Goal: Task Accomplishment & Management: Manage account settings

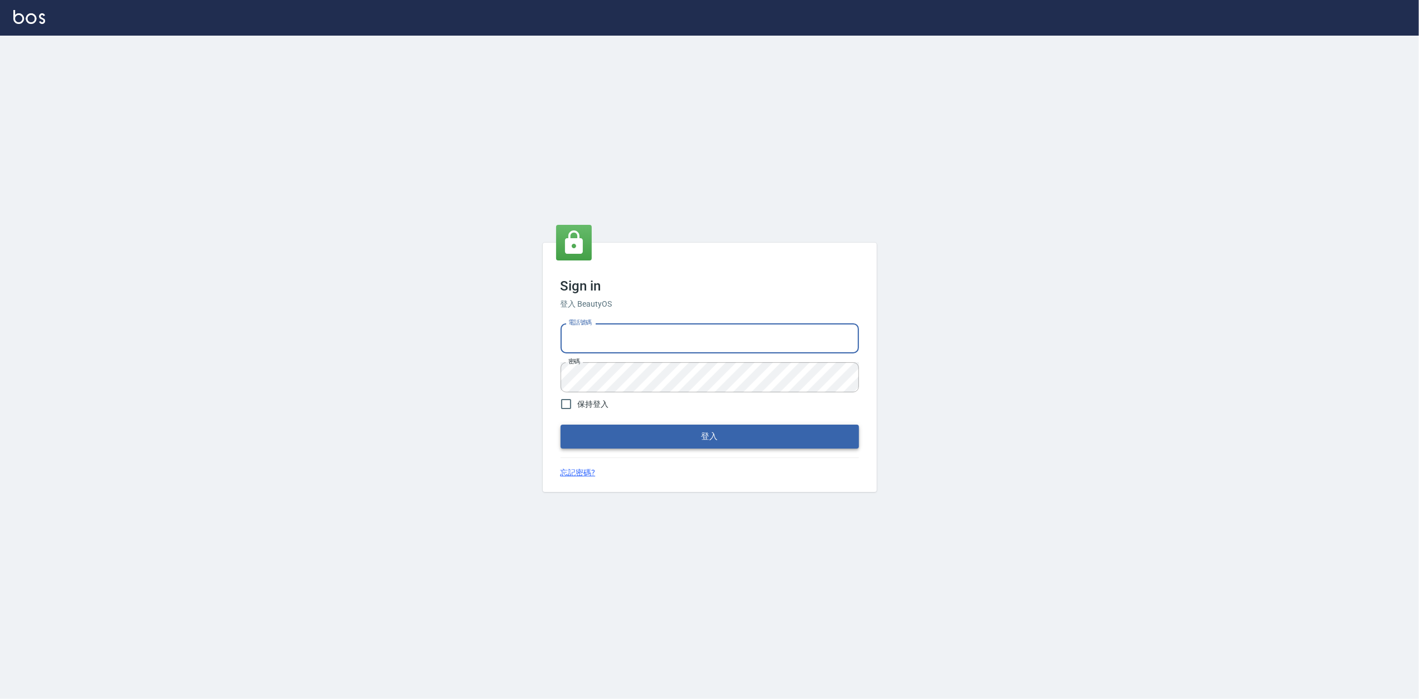
type input "0919656390"
click at [738, 441] on button "登入" at bounding box center [710, 436] width 298 height 23
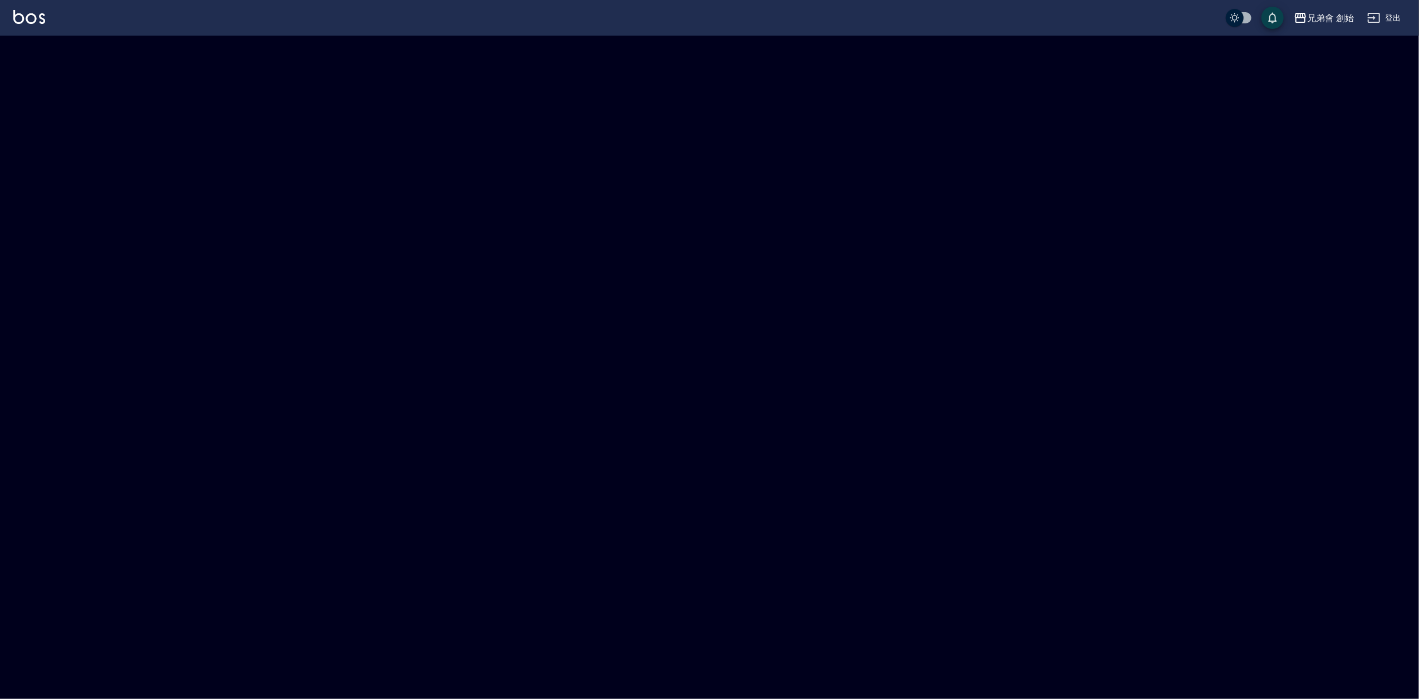
checkbox input "true"
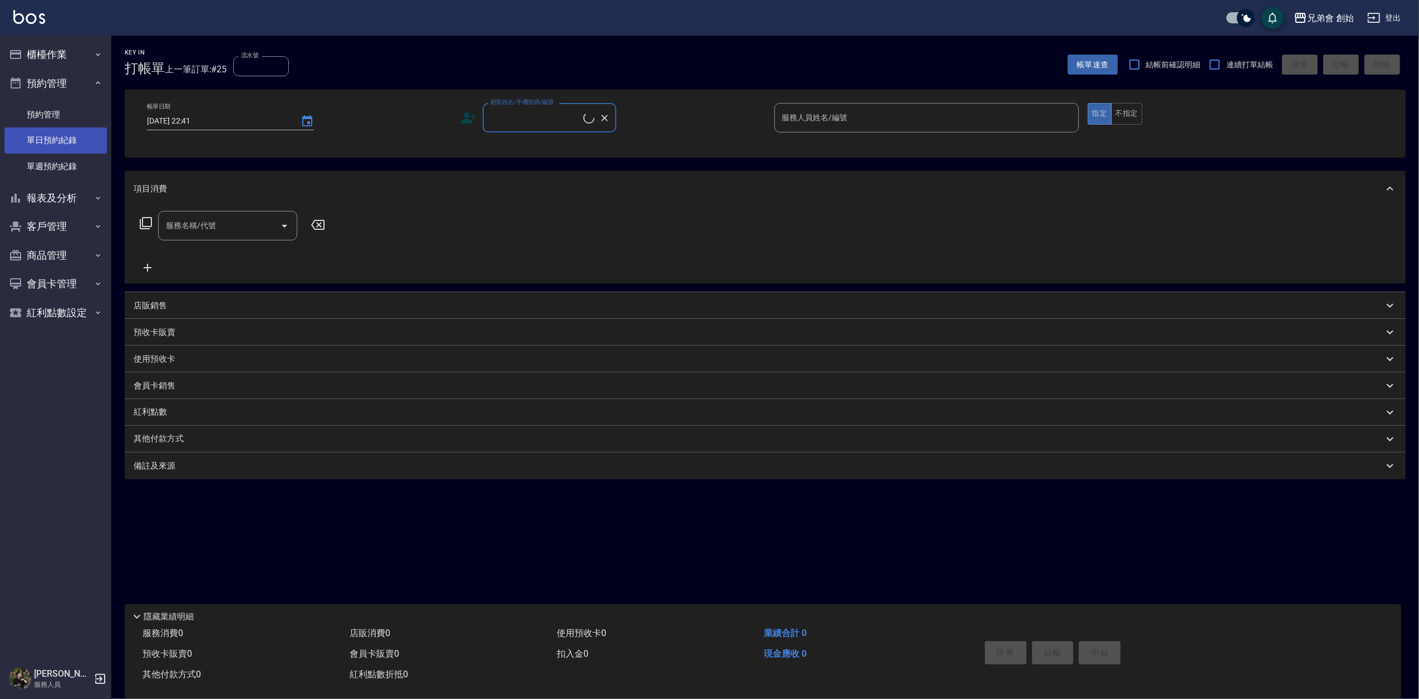
click at [62, 145] on link "單日預約紀錄" at bounding box center [55, 140] width 102 height 26
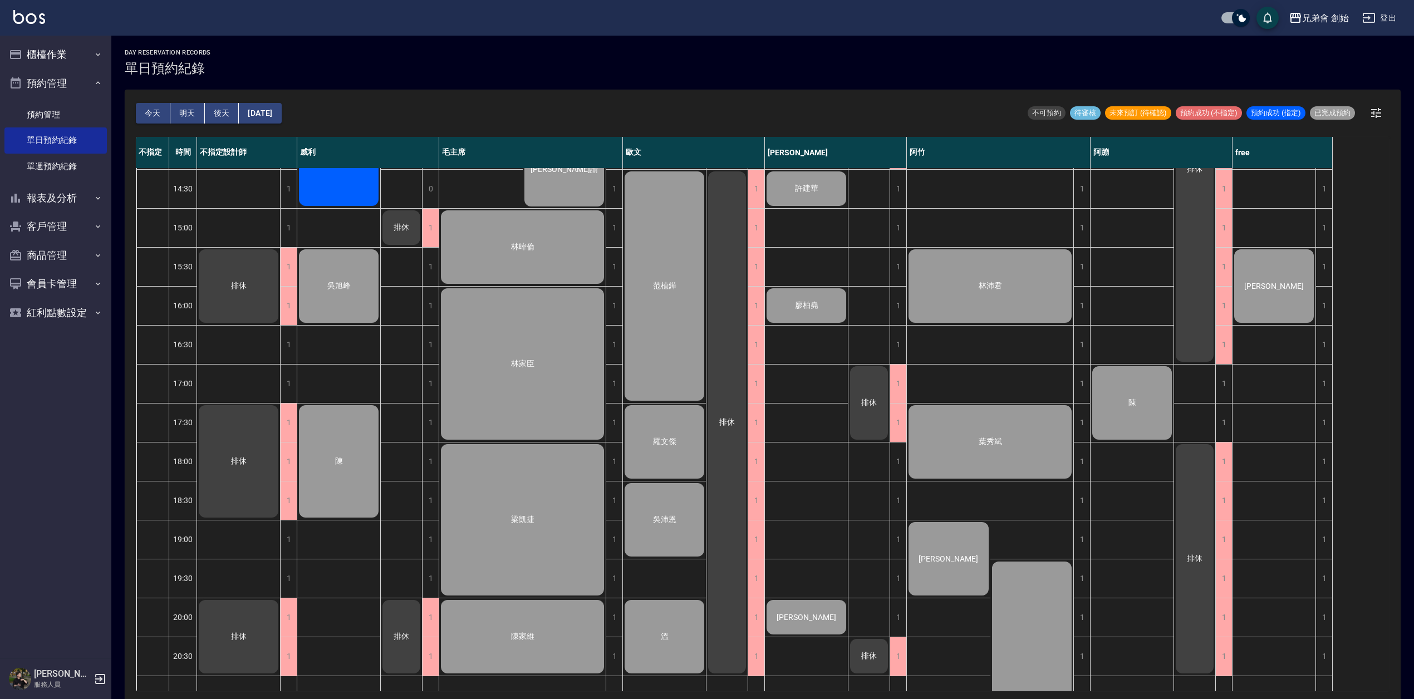
scroll to position [519, 0]
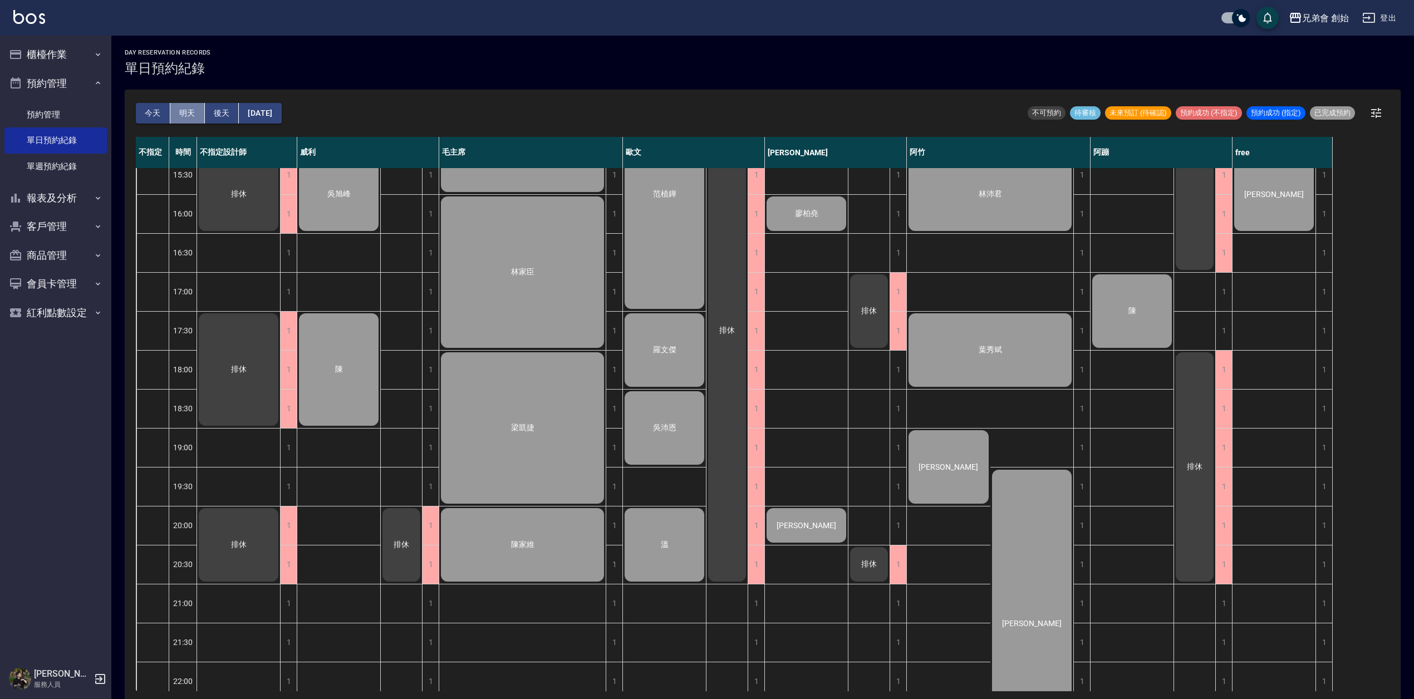
drag, startPoint x: 183, startPoint y: 105, endPoint x: 402, endPoint y: 85, distance: 220.2
click at [183, 105] on button "明天" at bounding box center [187, 113] width 35 height 21
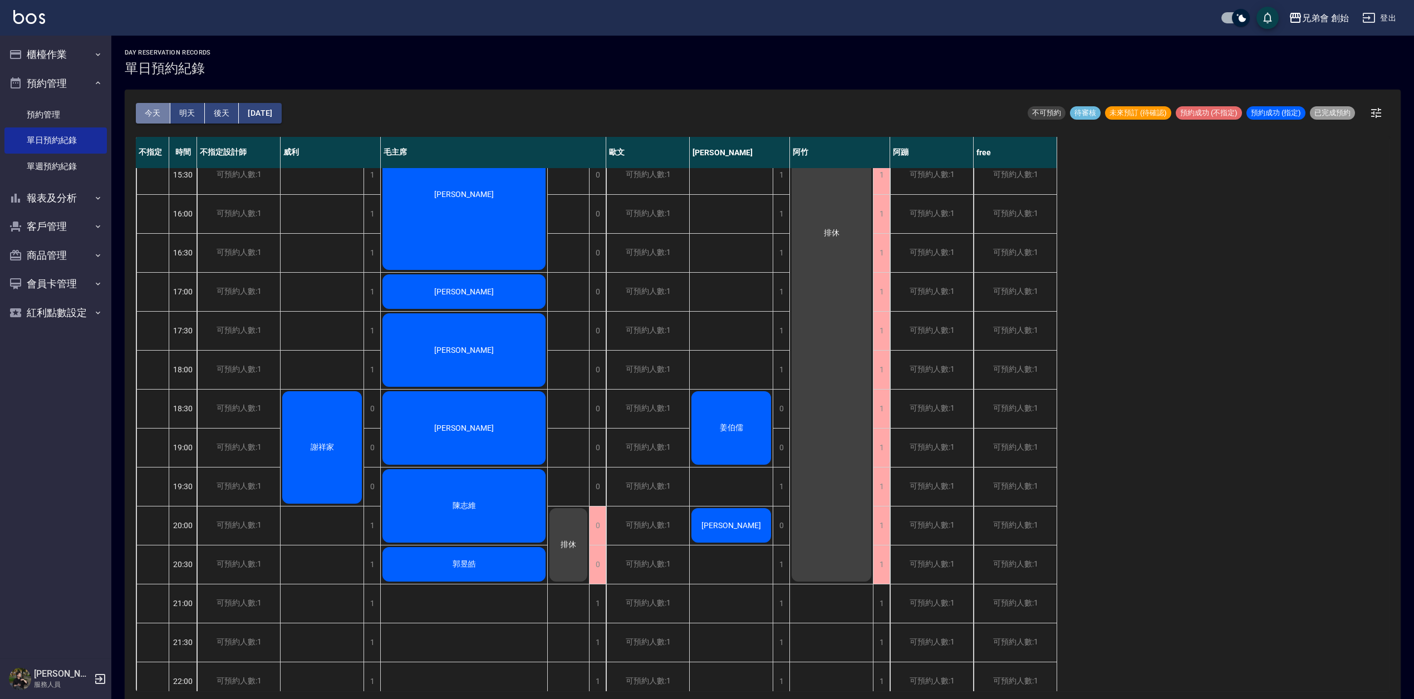
click at [147, 114] on button "今天" at bounding box center [153, 113] width 35 height 21
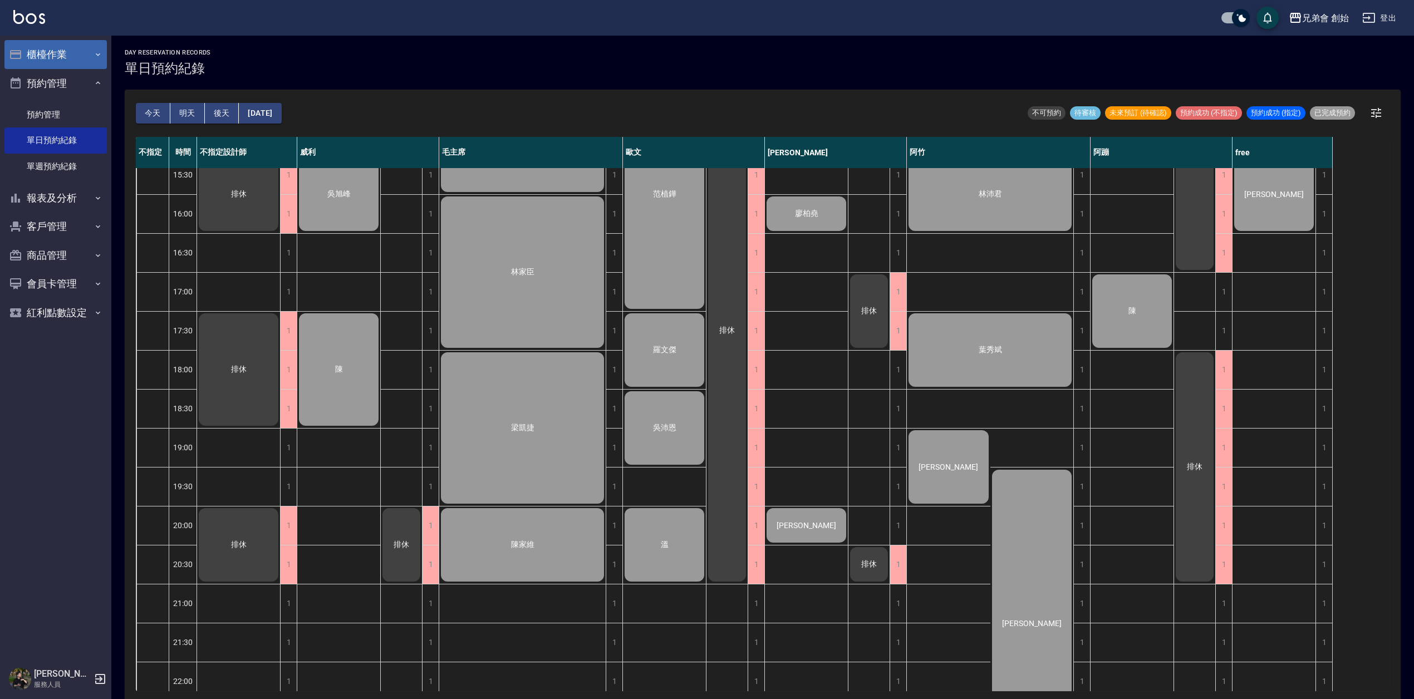
click at [72, 57] on button "櫃檯作業" at bounding box center [55, 54] width 102 height 29
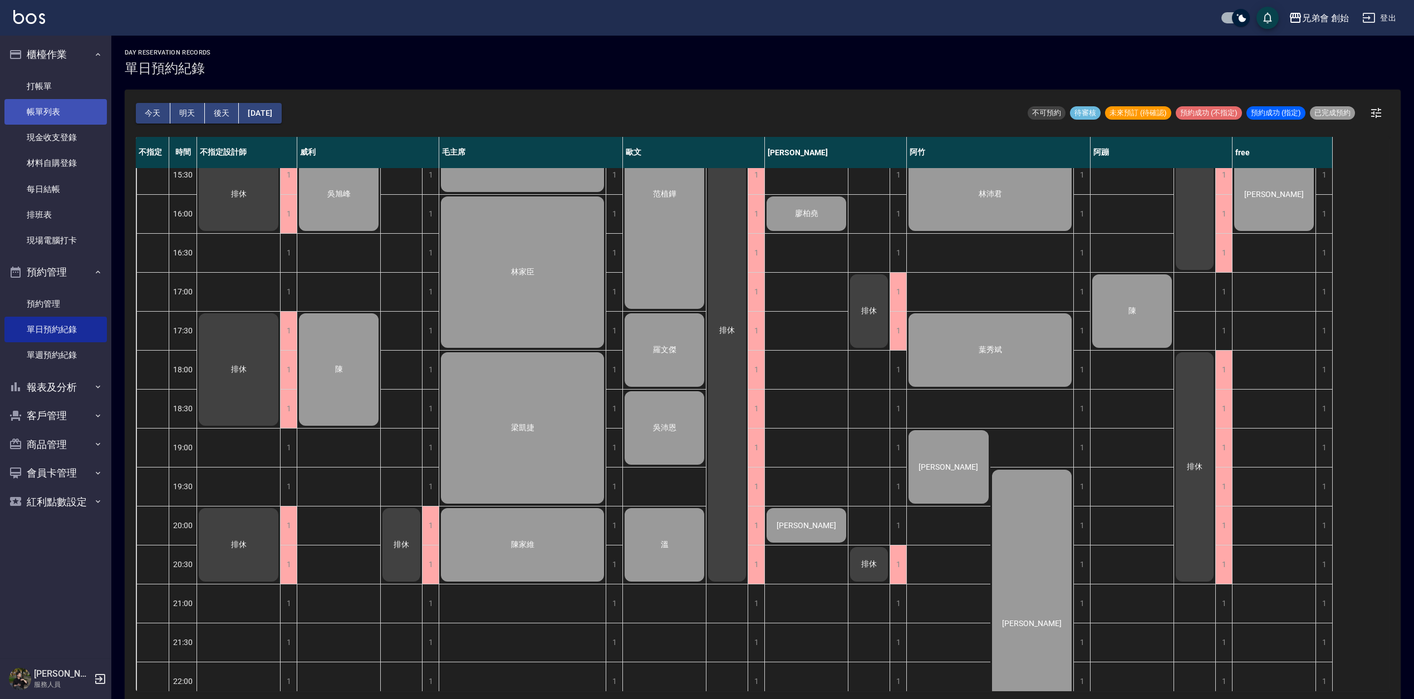
click at [70, 111] on link "帳單列表" at bounding box center [55, 112] width 102 height 26
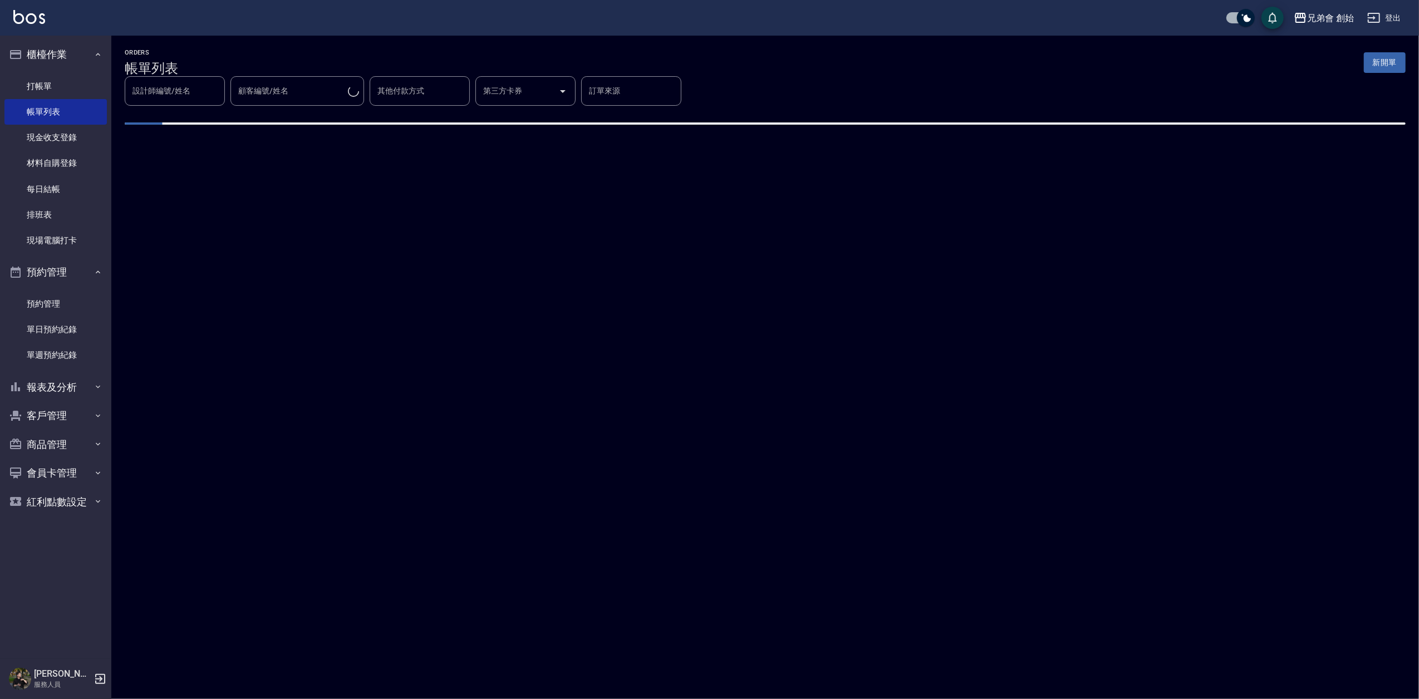
click at [555, 56] on div "ORDERS 帳單列表 新開單" at bounding box center [765, 62] width 1281 height 27
click at [846, 73] on div "ORDERS 帳單列表 新開單" at bounding box center [765, 62] width 1281 height 27
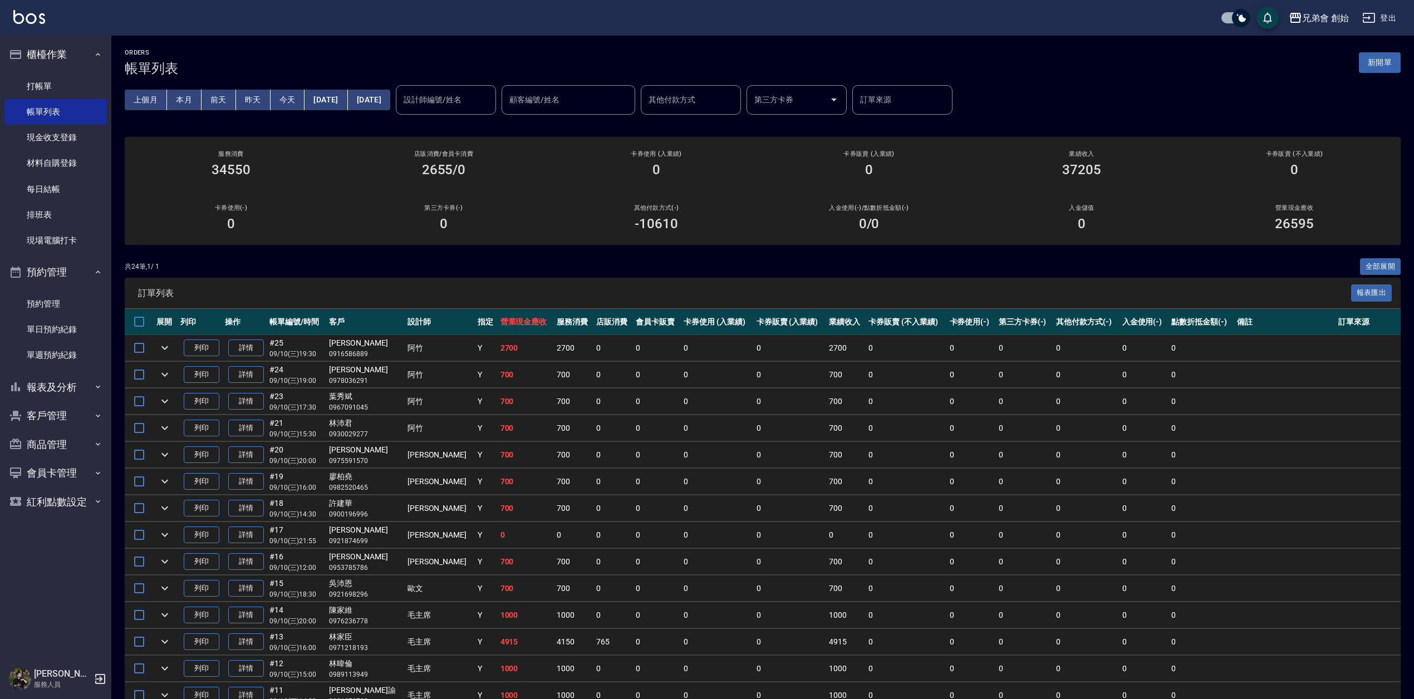
click at [846, 73] on div "ORDERS 帳單列表 新開單" at bounding box center [763, 62] width 1276 height 27
click at [517, 255] on div "ORDERS 帳單列表 新開單 上個月 本月 前天 昨天 今天 2025/09/10 2025/09/10 設計師編號/姓名 設計師編號/姓名 顧客編號/姓名…" at bounding box center [762, 528] width 1302 height 984
click at [491, 103] on input "設計師編號/姓名" at bounding box center [446, 99] width 90 height 19
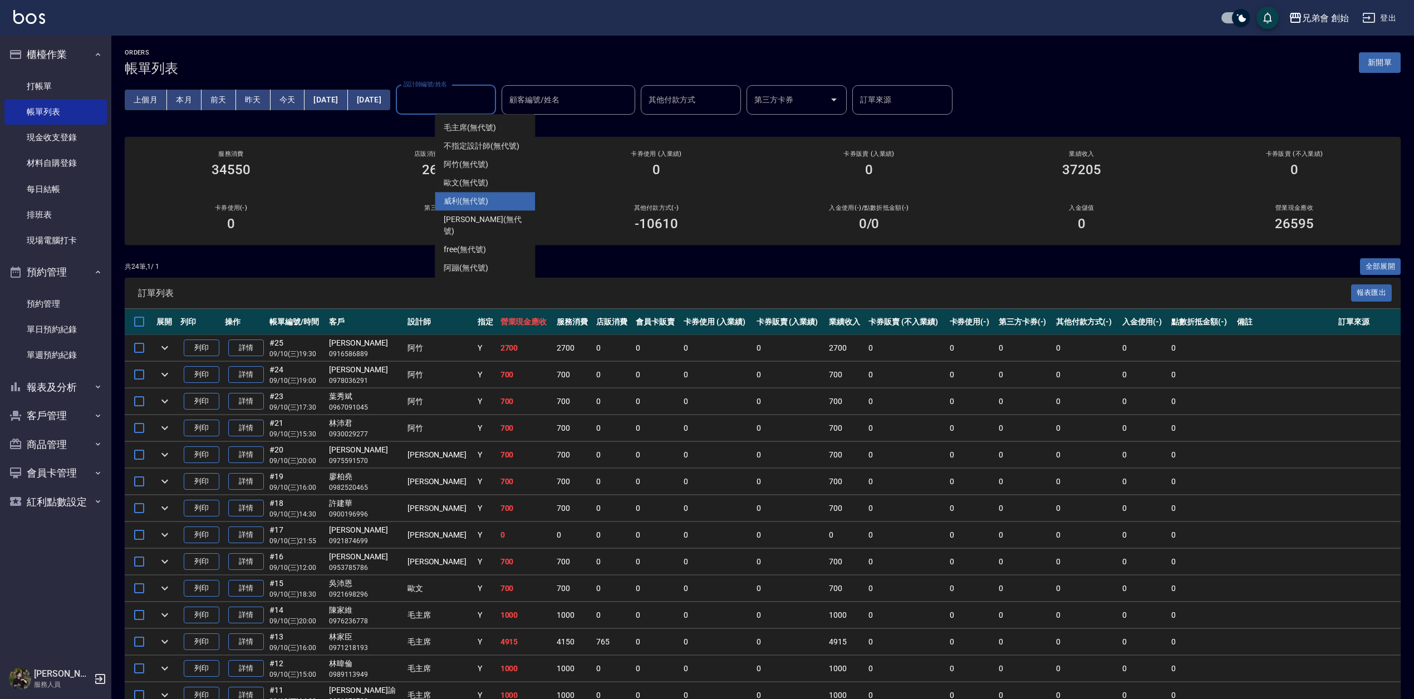
click at [498, 201] on div "[PERSON_NAME] (無代號)" at bounding box center [485, 201] width 100 height 18
type input "[PERSON_NAME](無代號)"
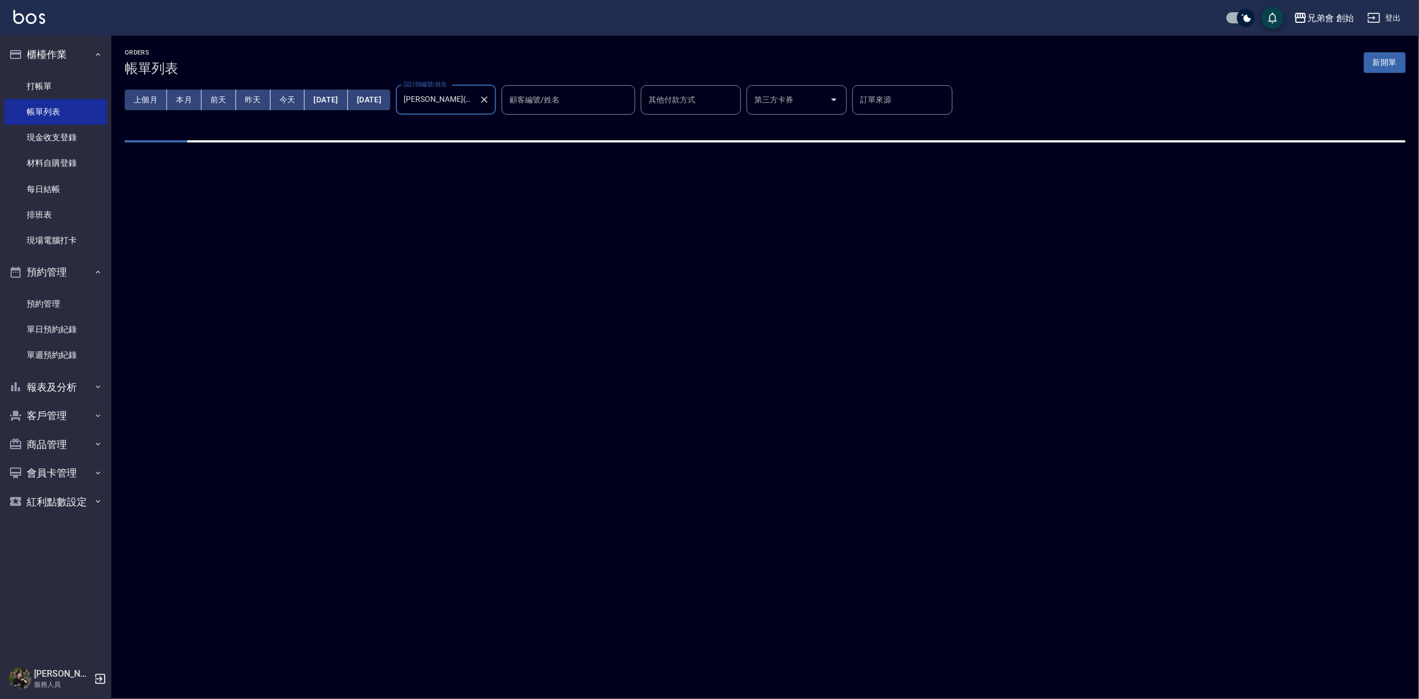
click at [457, 56] on div "ORDERS 帳單列表 新開單" at bounding box center [765, 62] width 1281 height 27
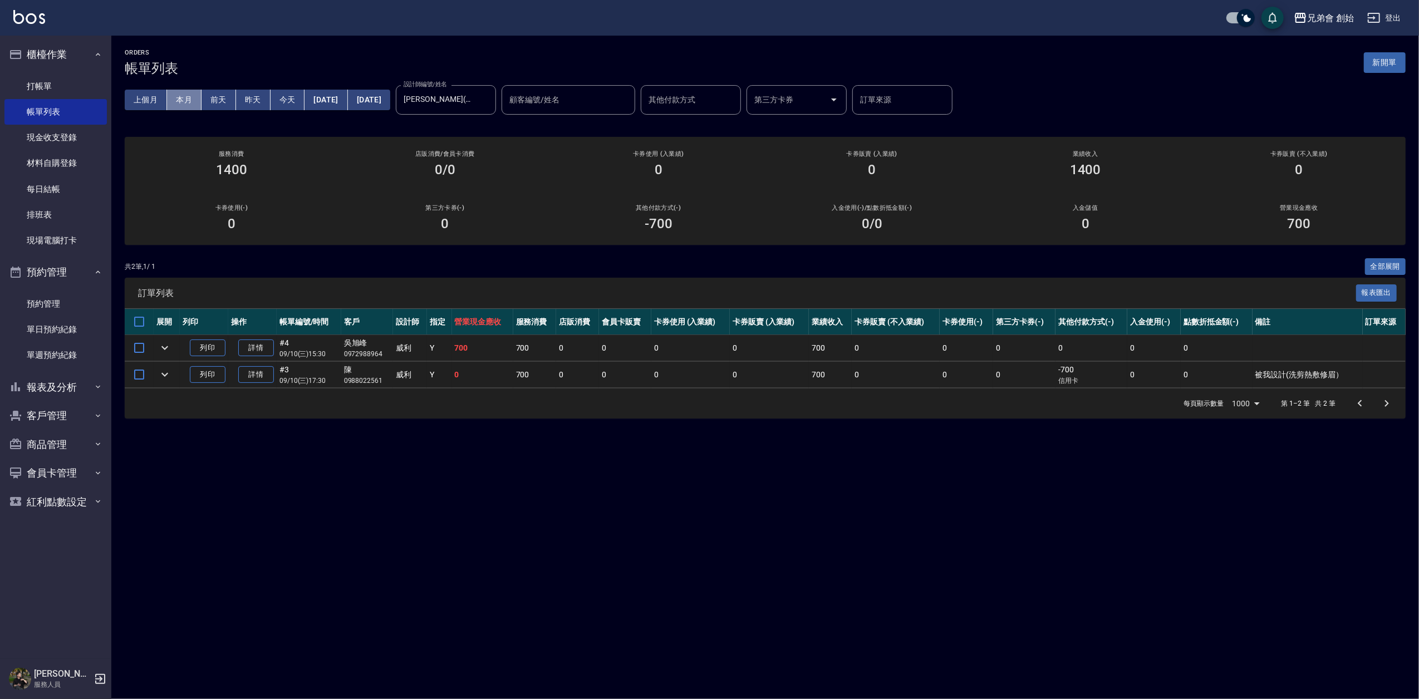
click at [176, 100] on button "本月" at bounding box center [184, 100] width 35 height 21
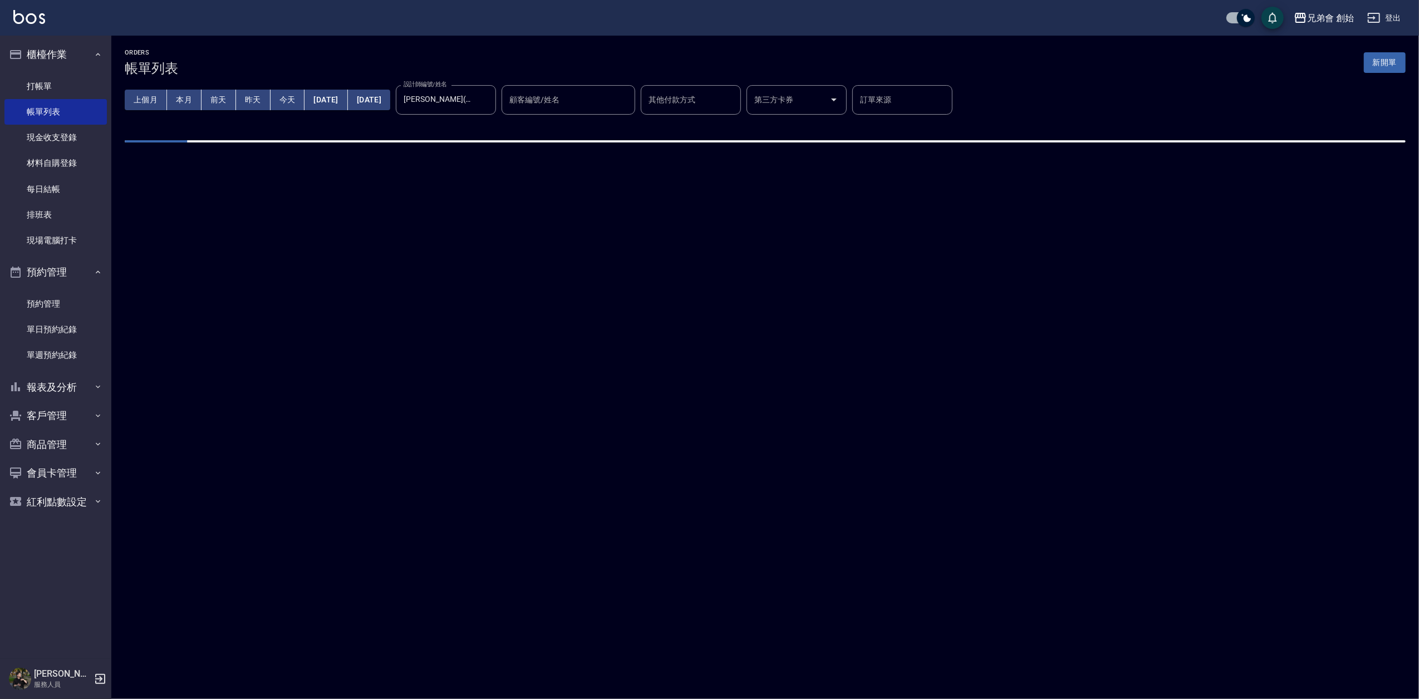
click at [335, 55] on div "ORDERS 帳單列表 新開單" at bounding box center [765, 62] width 1281 height 27
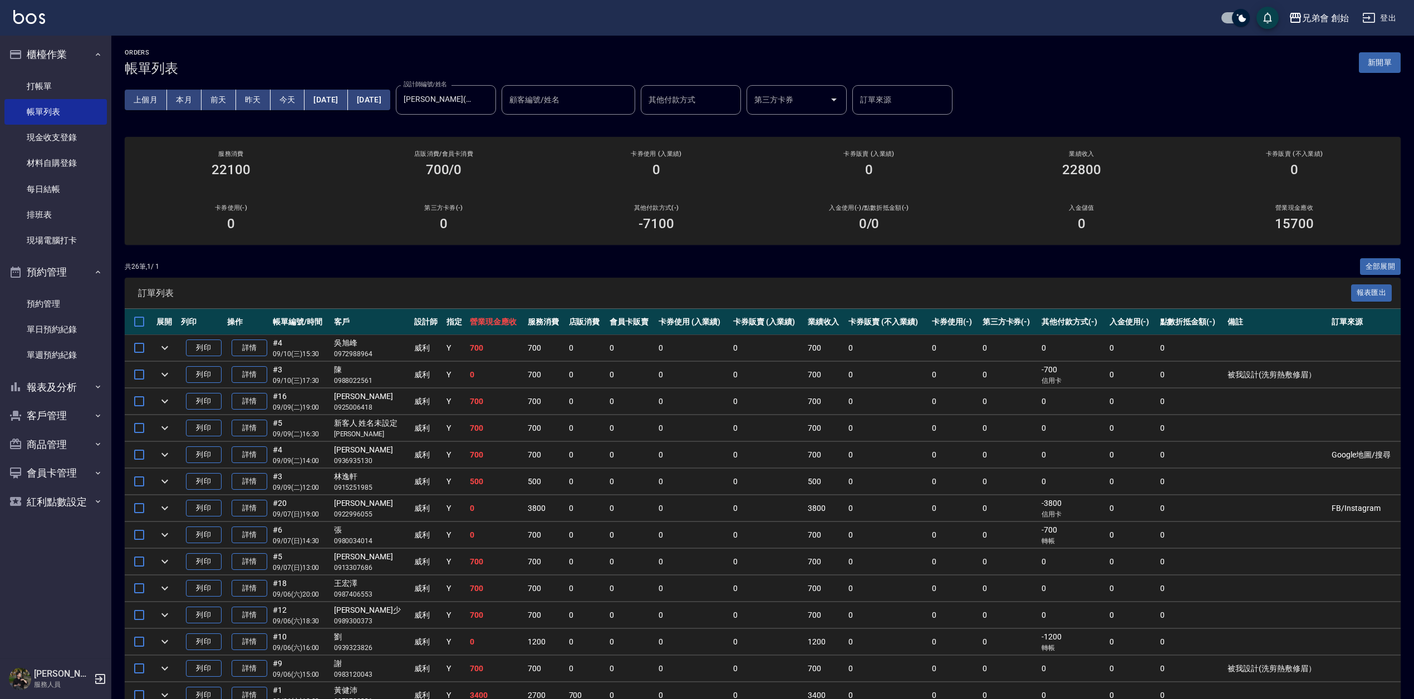
click at [579, 699] on html "兄弟會 創始 登出 櫃檯作業 打帳單 帳單列表 現金收支登錄 材料自購登錄 每日結帳 排班表 現場電腦打卡 預約管理 預約管理 單日預約紀錄 單週預約紀錄 報…" at bounding box center [707, 536] width 1414 height 1073
click at [471, 264] on div "共 26 筆, 1 / 1 全部展開" at bounding box center [763, 266] width 1276 height 17
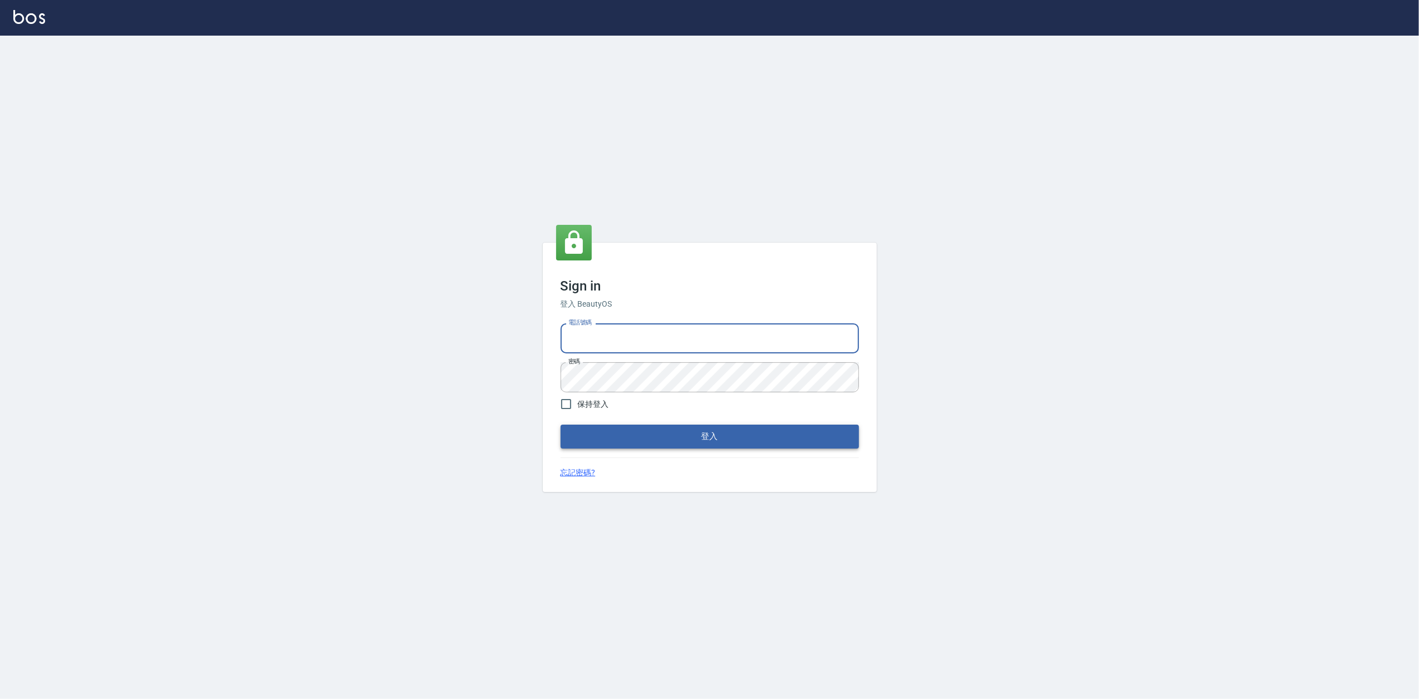
type input "0919656390"
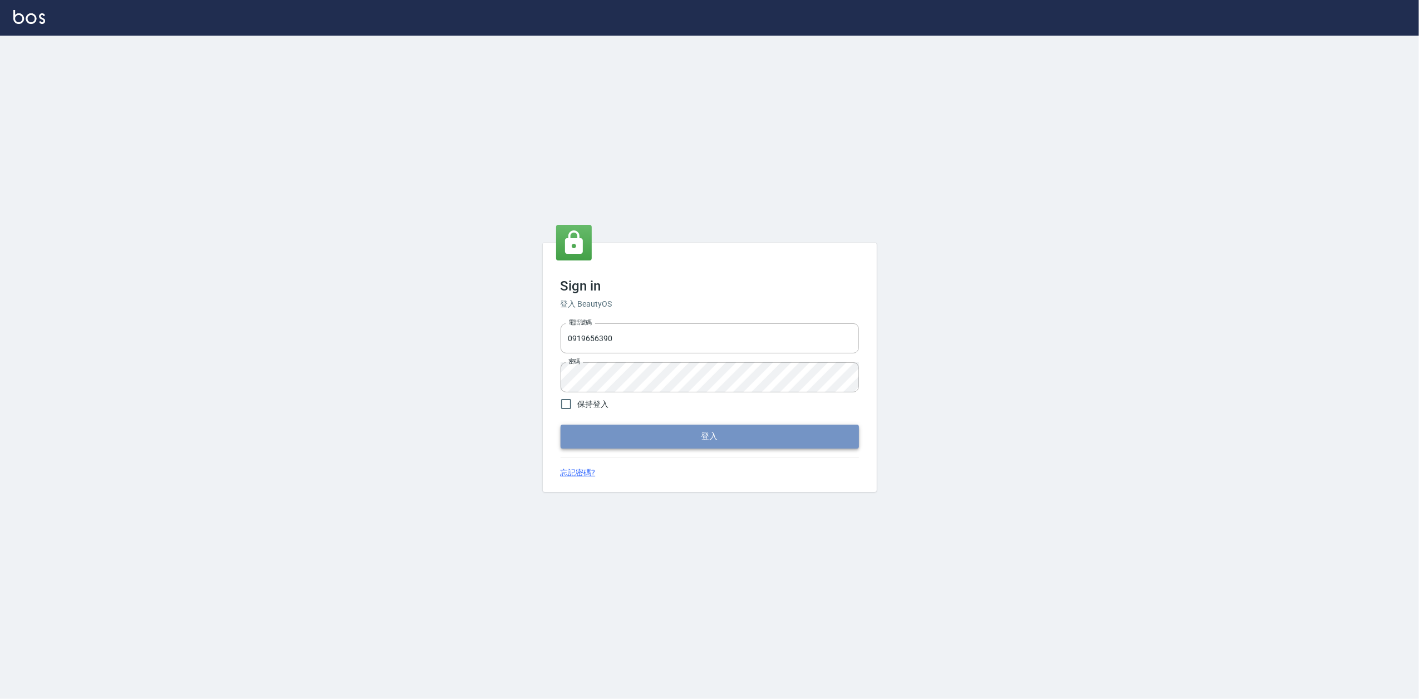
click at [709, 434] on button "登入" at bounding box center [710, 436] width 298 height 23
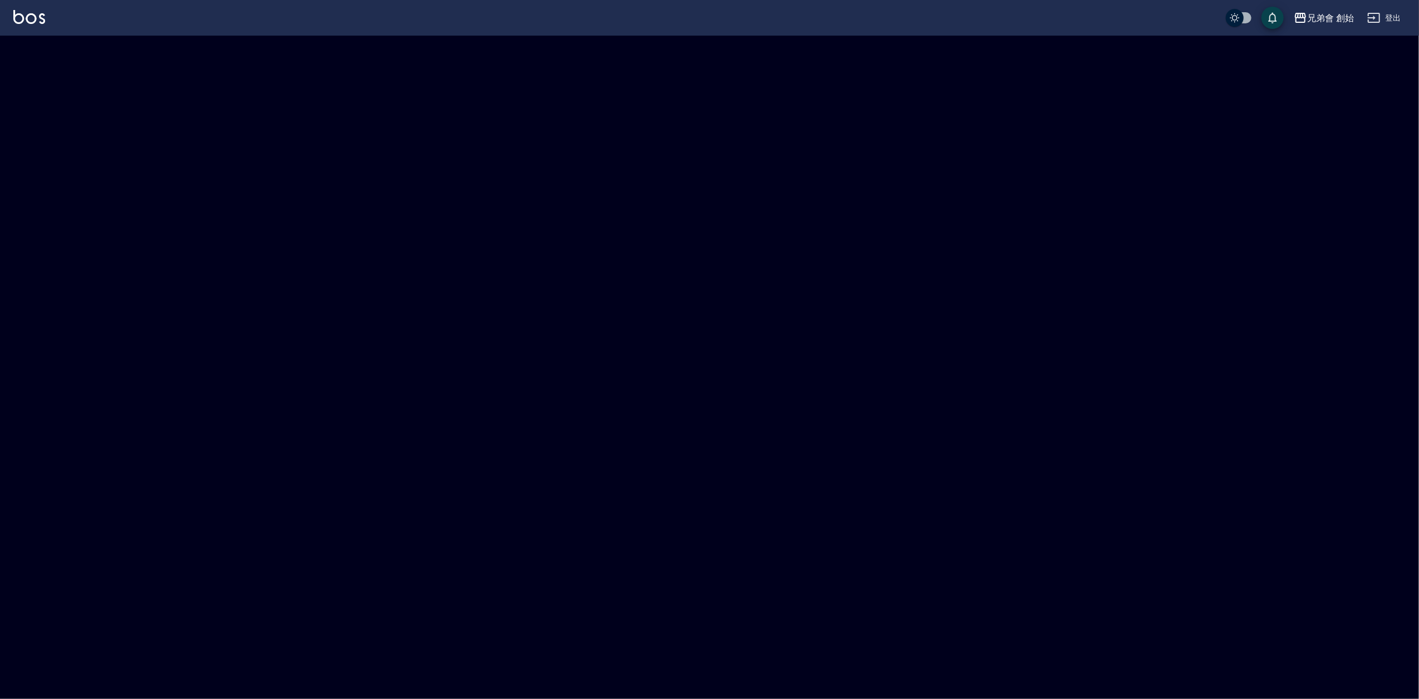
checkbox input "true"
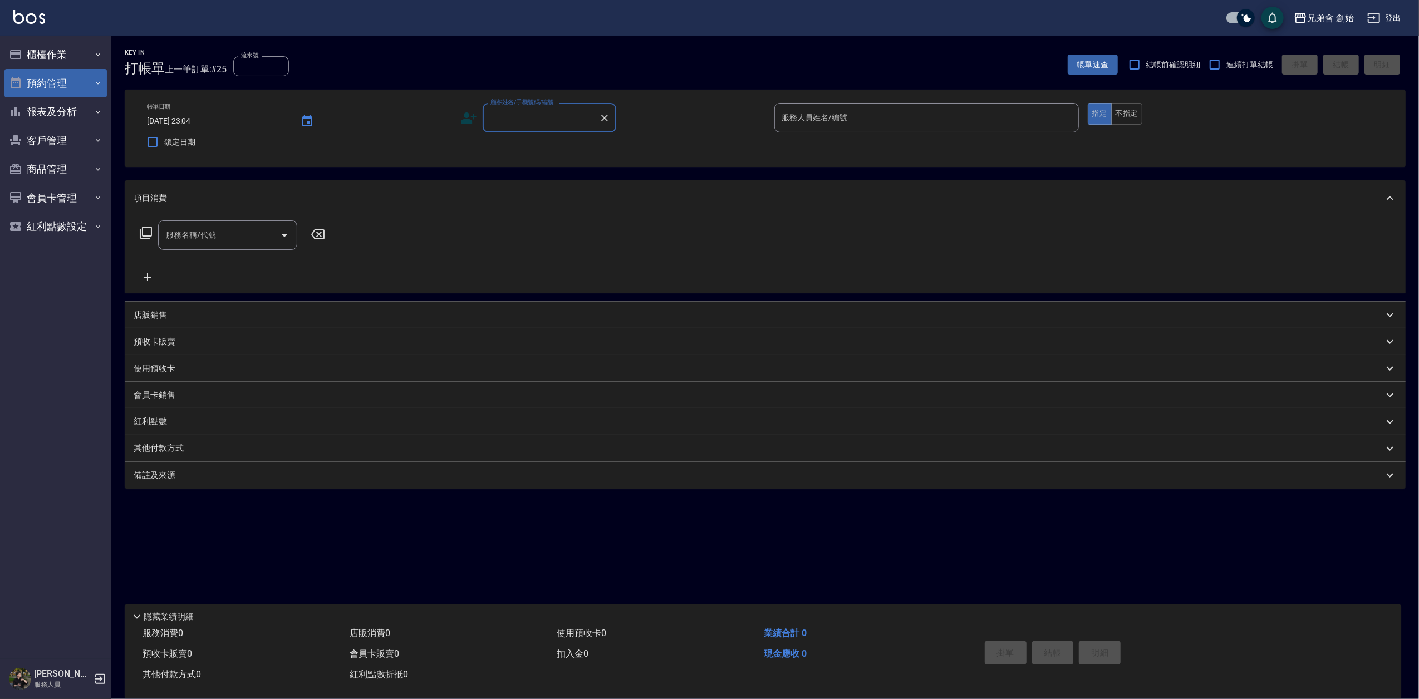
click at [56, 80] on button "預約管理" at bounding box center [55, 83] width 102 height 29
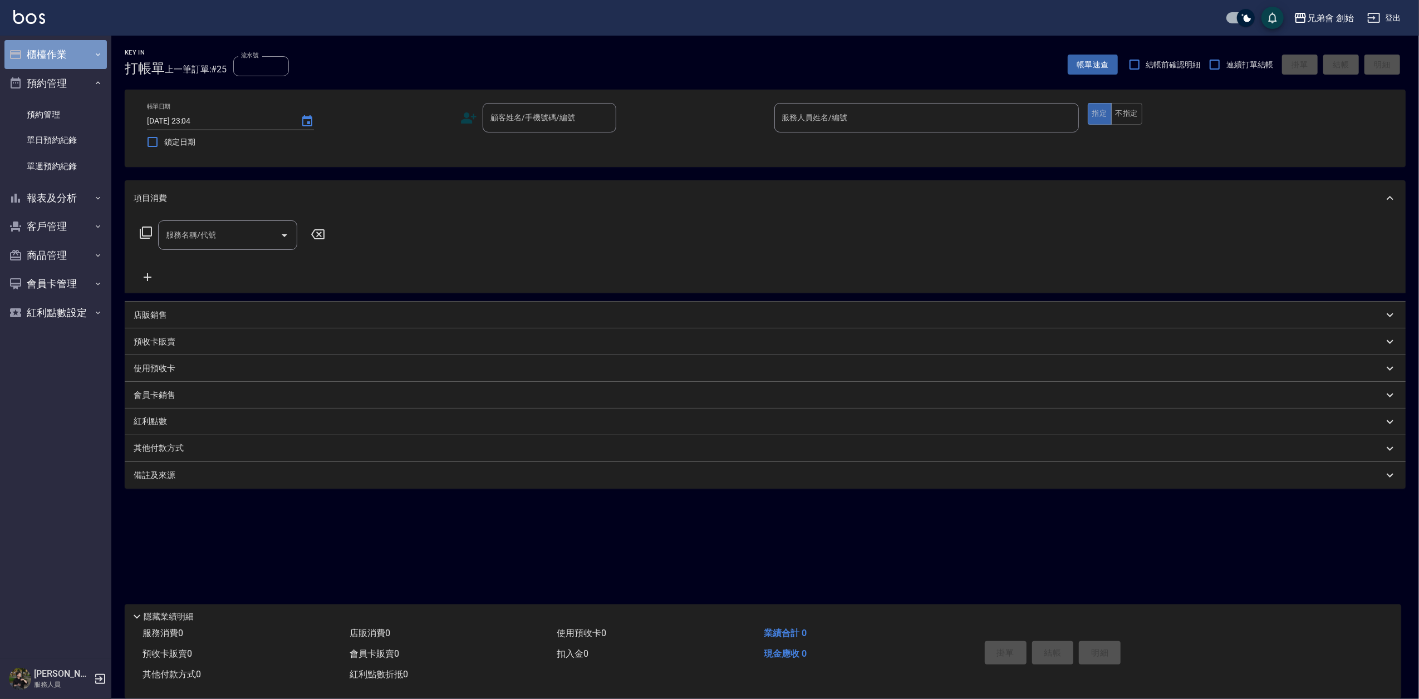
click at [63, 57] on button "櫃檯作業" at bounding box center [55, 54] width 102 height 29
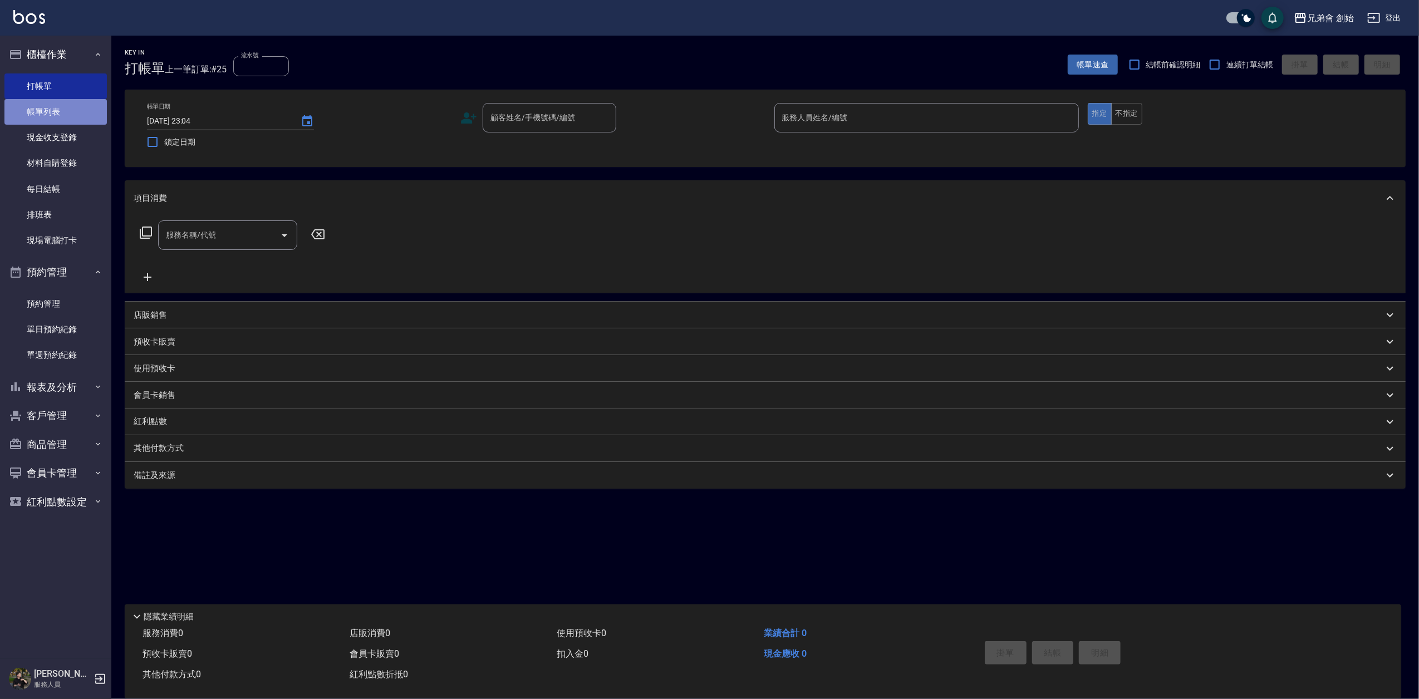
click at [65, 107] on link "帳單列表" at bounding box center [55, 112] width 102 height 26
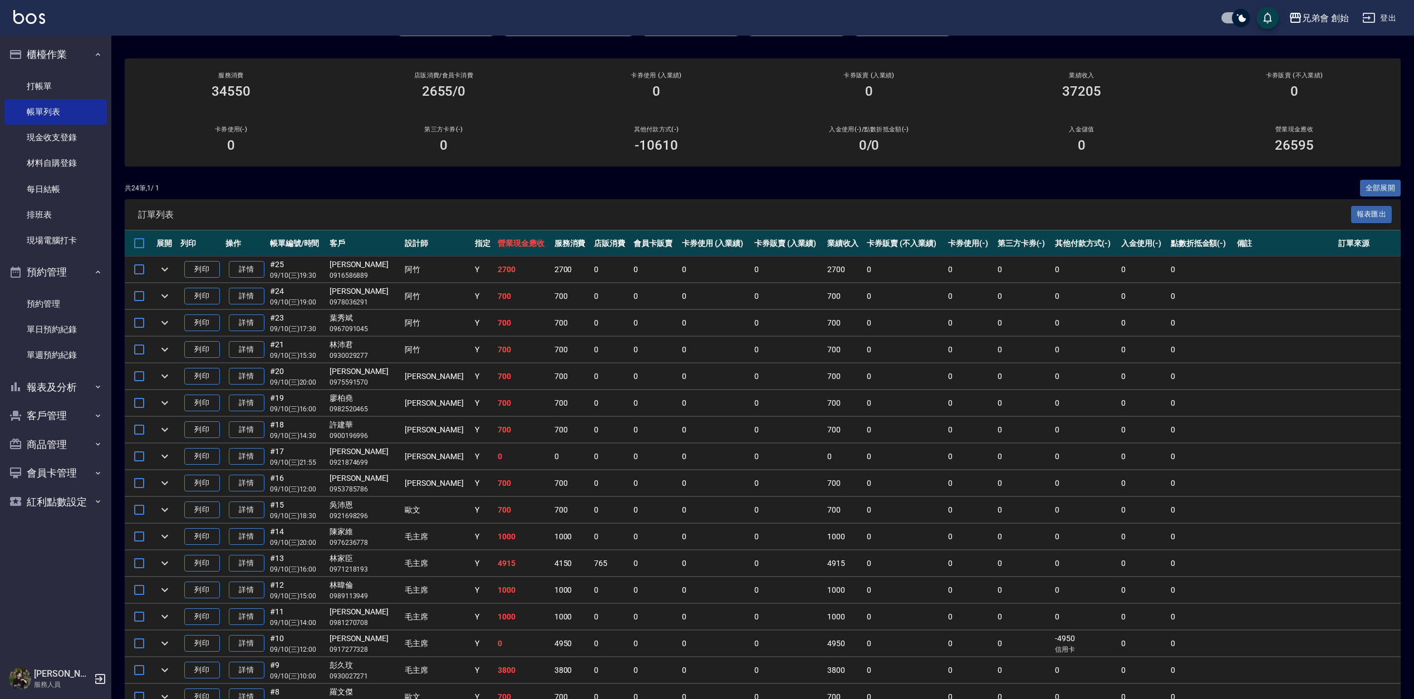
scroll to position [74, 0]
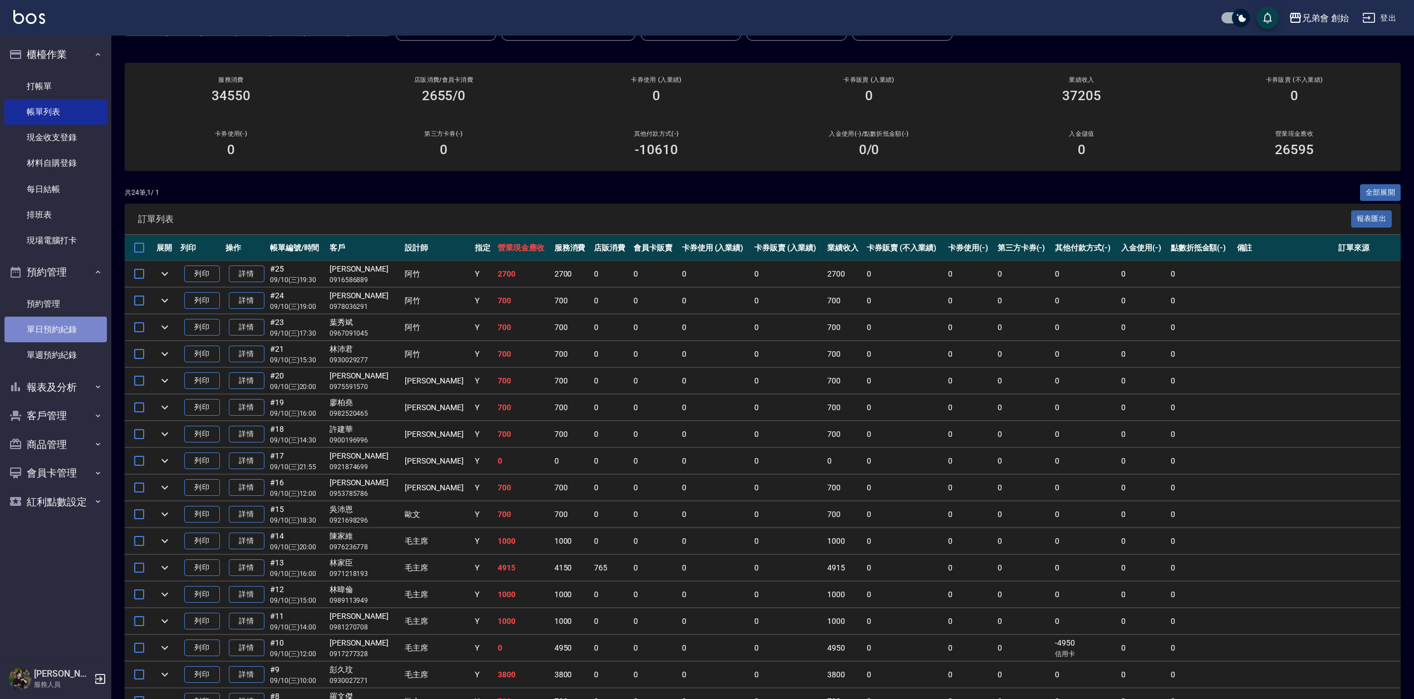
click at [70, 335] on link "單日預約紀錄" at bounding box center [55, 330] width 102 height 26
click at [458, 184] on div "共 24 筆, 1 / 1 全部展開" at bounding box center [763, 192] width 1276 height 17
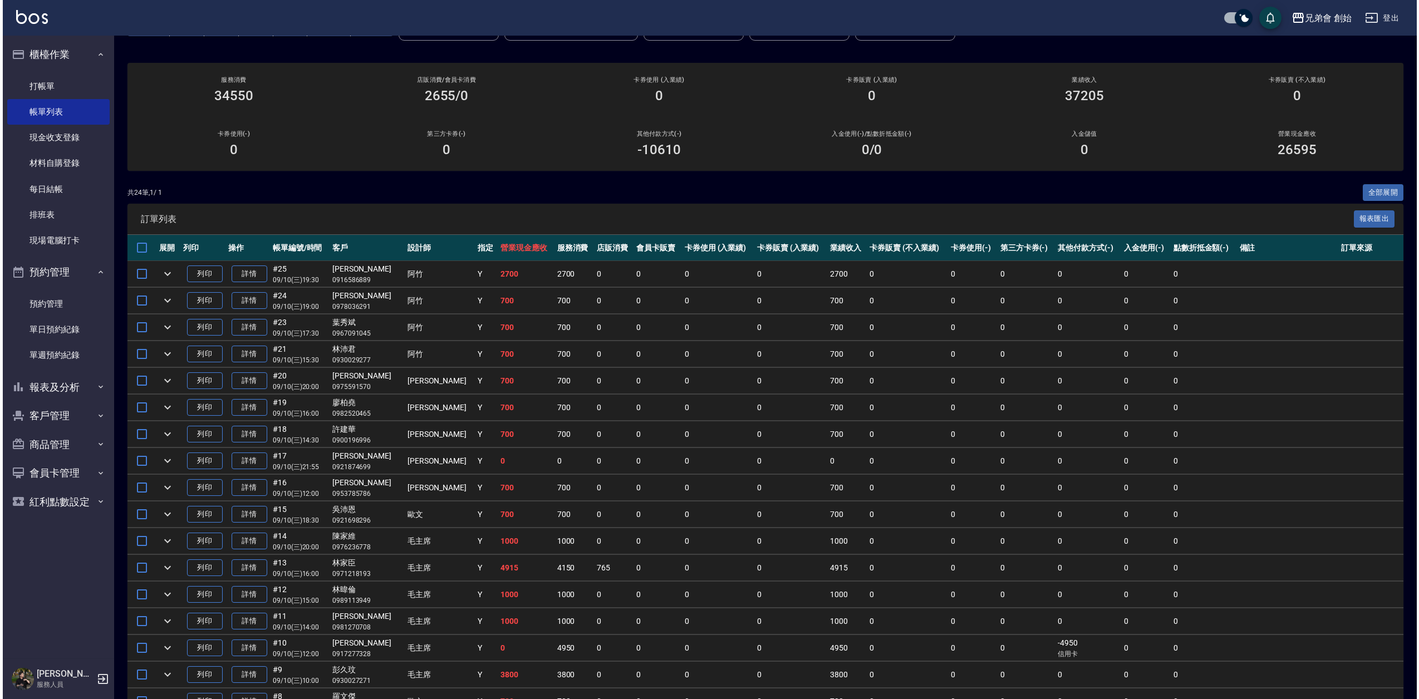
scroll to position [0, 0]
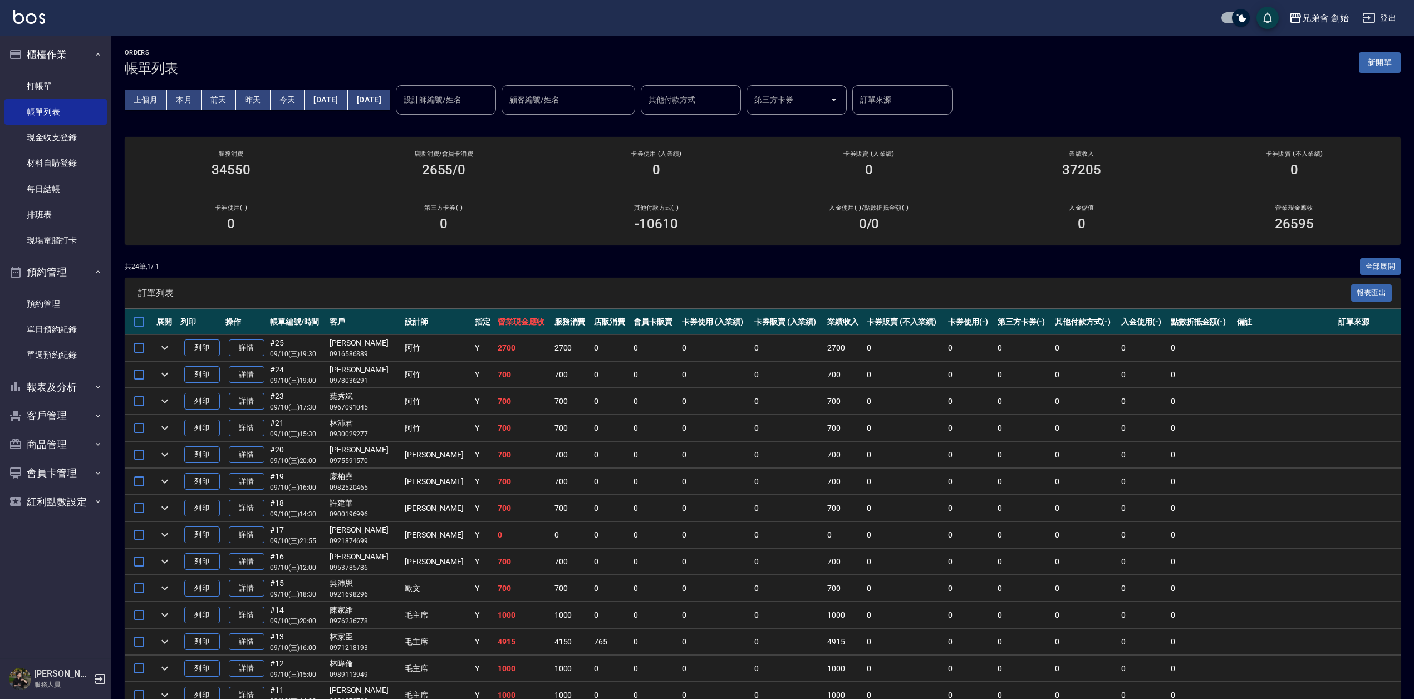
click at [466, 101] on div "設計師編號/姓名 設計師編號/姓名" at bounding box center [446, 100] width 100 height 30
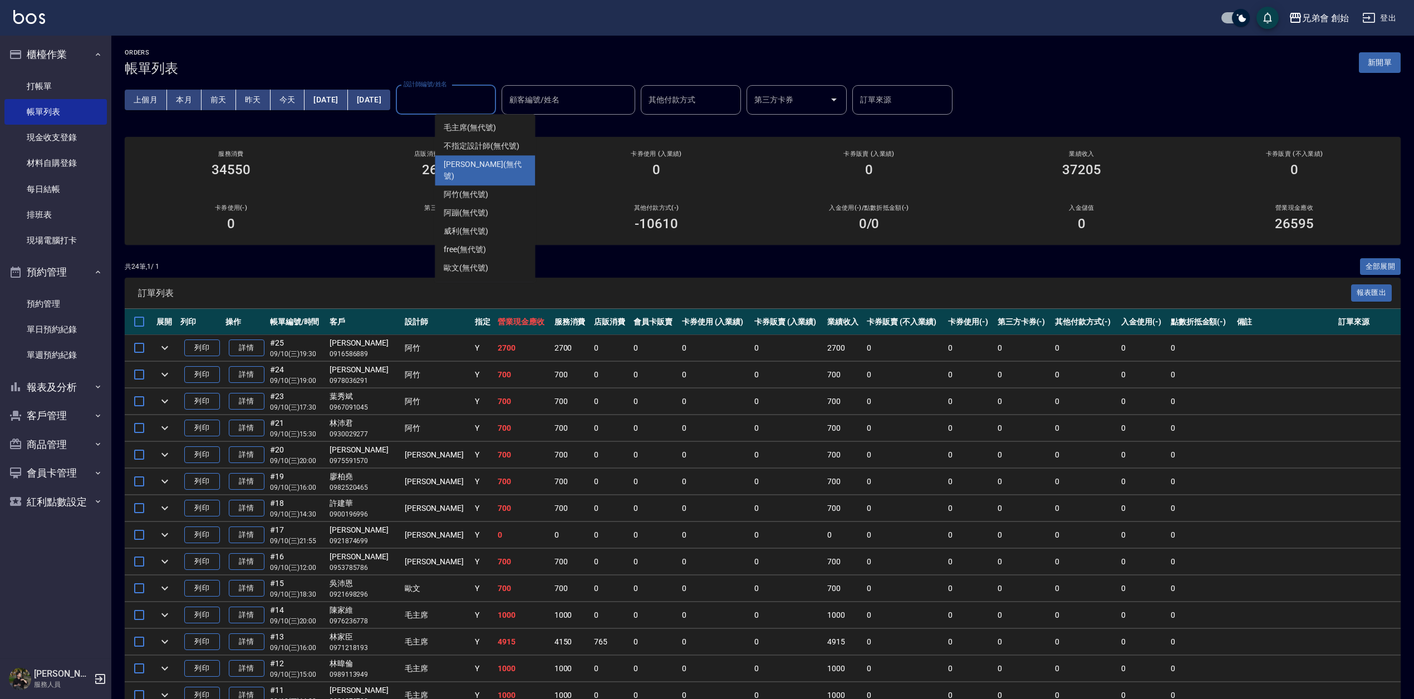
click at [475, 158] on div "[PERSON_NAME] (無代號)" at bounding box center [485, 170] width 100 height 30
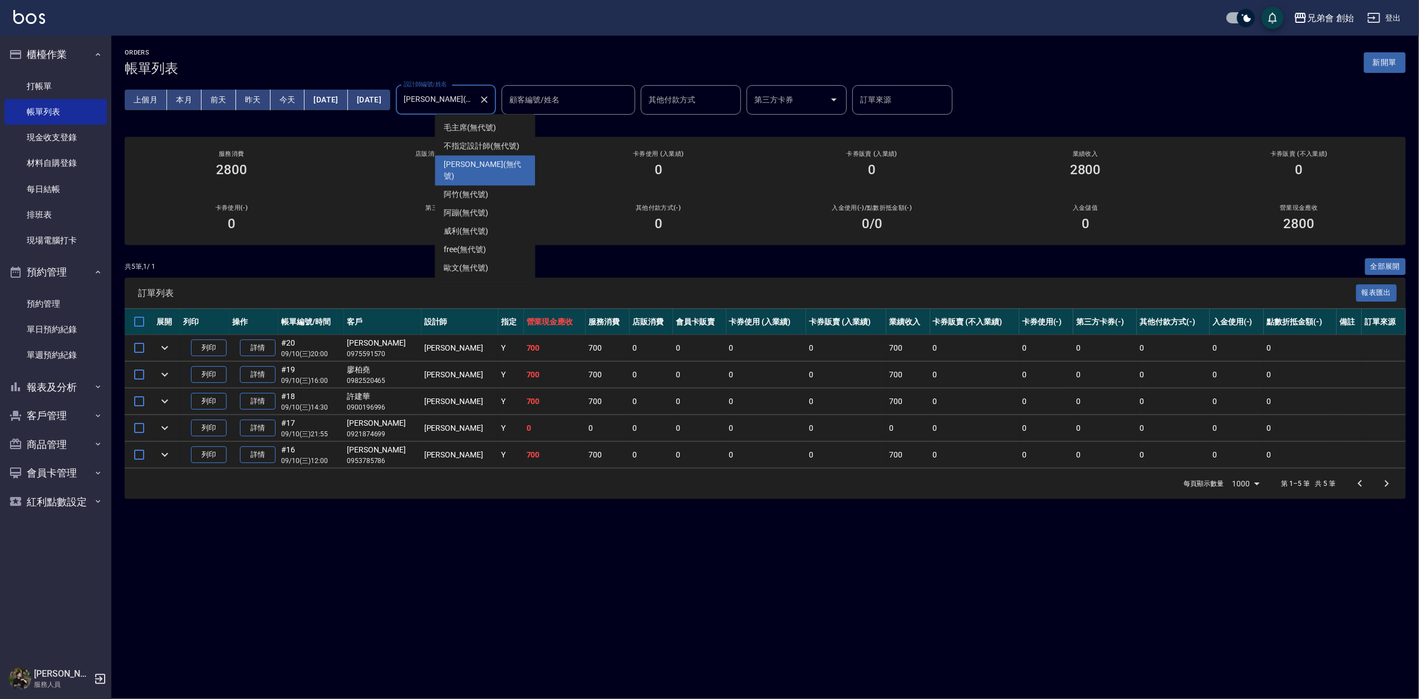
click at [474, 105] on input "[PERSON_NAME](無代號)" at bounding box center [437, 99] width 73 height 19
drag, startPoint x: 490, startPoint y: 185, endPoint x: 491, endPoint y: 205, distance: 20.0
click at [491, 205] on ul "毛主席 (無代號) 不指定設計師 (無代號) [PERSON_NAME] (無代號) 阿竹 (無代號) 阿蹦 (無代號) [PERSON_NAME] (無代號…" at bounding box center [485, 198] width 100 height 168
click at [491, 205] on div "阿蹦 (無代號)" at bounding box center [485, 213] width 100 height 18
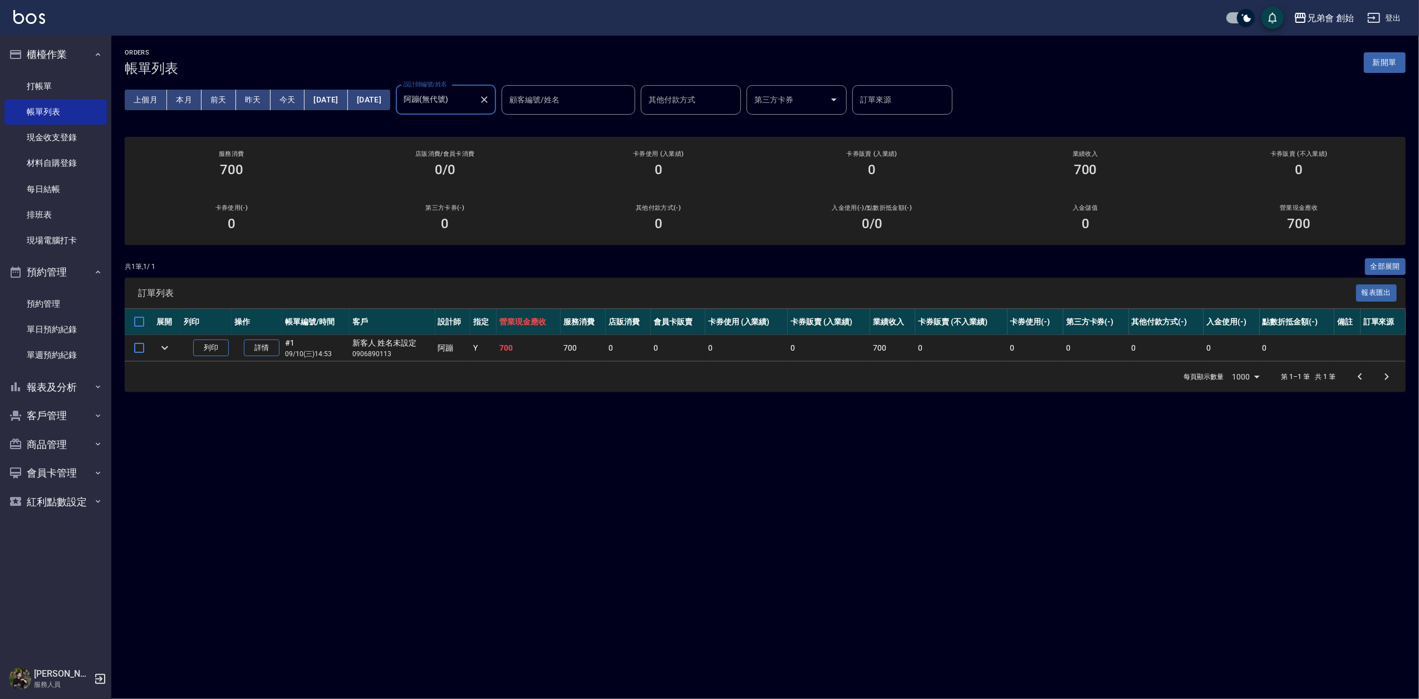
click at [571, 274] on div "共 1 筆, 1 / 1 全部展開" at bounding box center [765, 266] width 1281 height 17
click at [474, 105] on input "阿蹦(無代號)" at bounding box center [437, 99] width 73 height 19
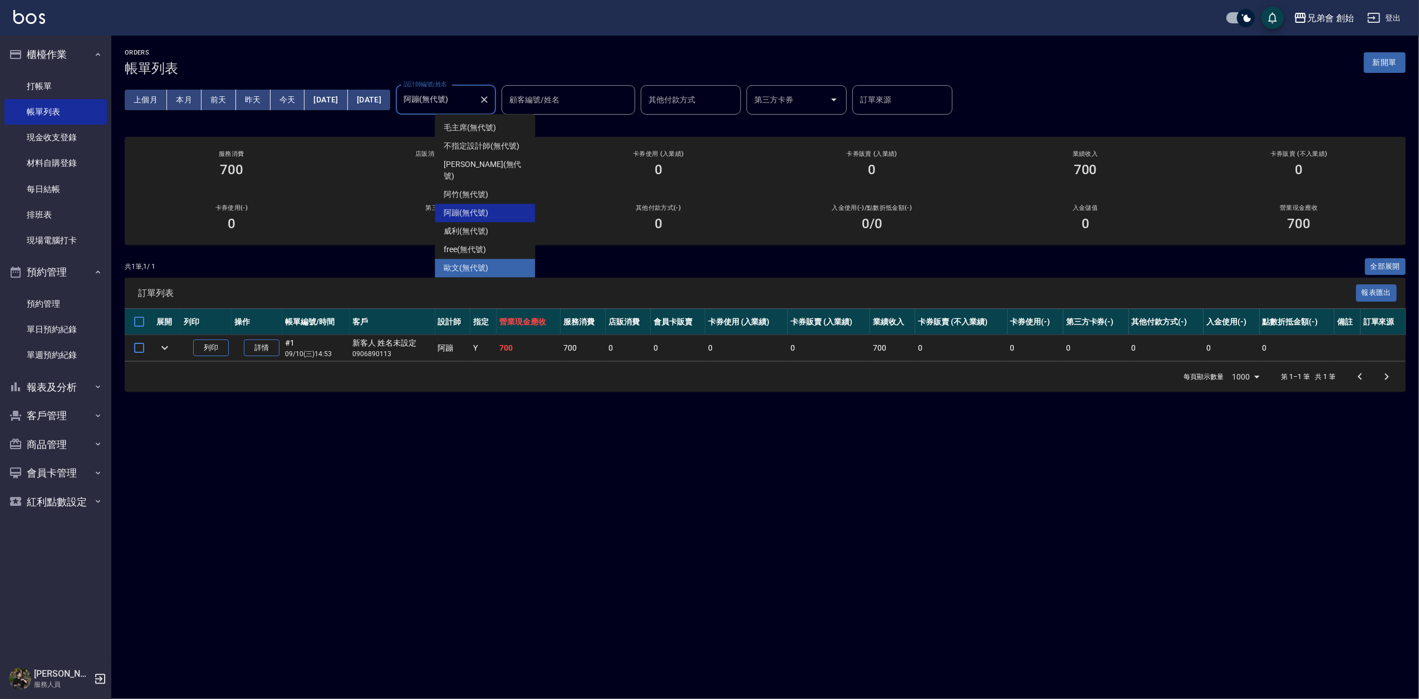
click at [502, 259] on div "歐文 (無代號)" at bounding box center [485, 268] width 100 height 18
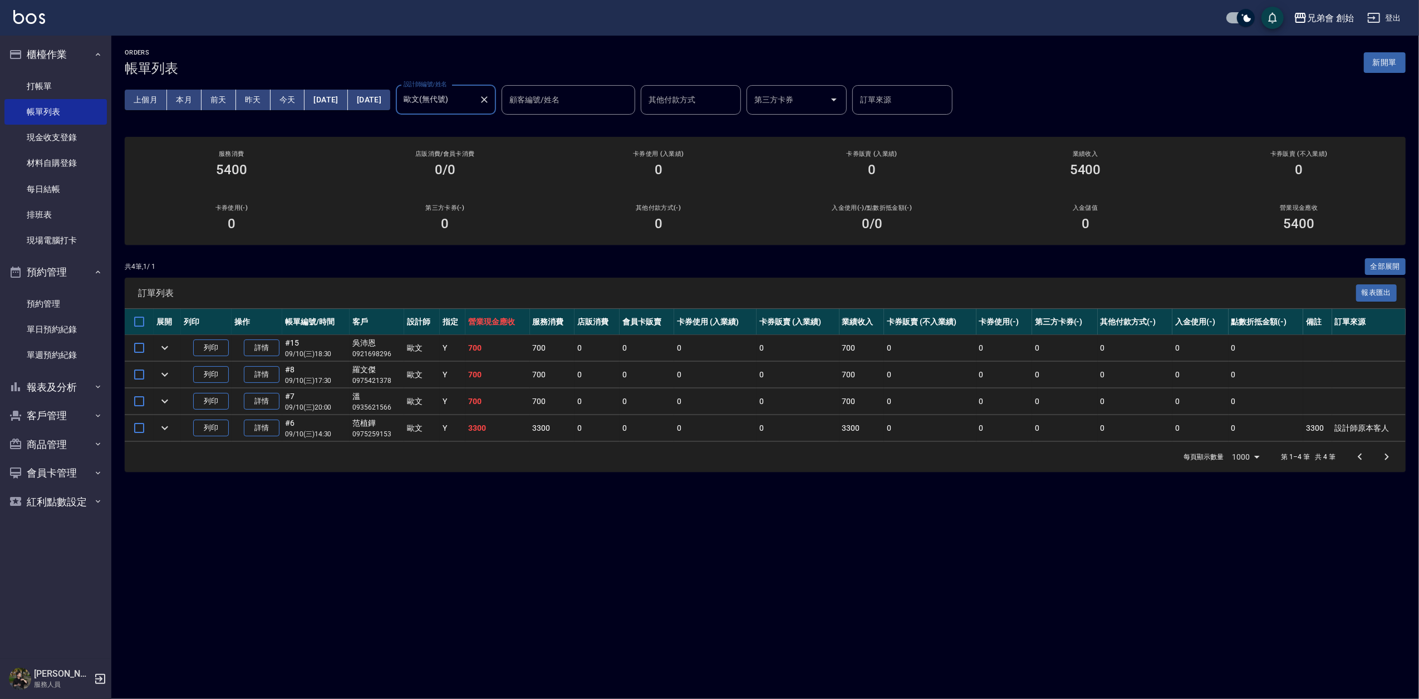
click at [570, 65] on div "ORDERS 帳單列表 新開單" at bounding box center [765, 62] width 1281 height 27
click at [932, 588] on div "ORDERS 帳單列表 新開單 上個月 本月 [DATE] [DATE] [DATE] [DATE] [DATE] 設計師編號/姓名 [PERSON_NAME…" at bounding box center [709, 349] width 1419 height 699
click at [474, 99] on input "歐文(無代號)" at bounding box center [437, 99] width 73 height 19
click at [477, 240] on div "free (無代號)" at bounding box center [485, 249] width 100 height 18
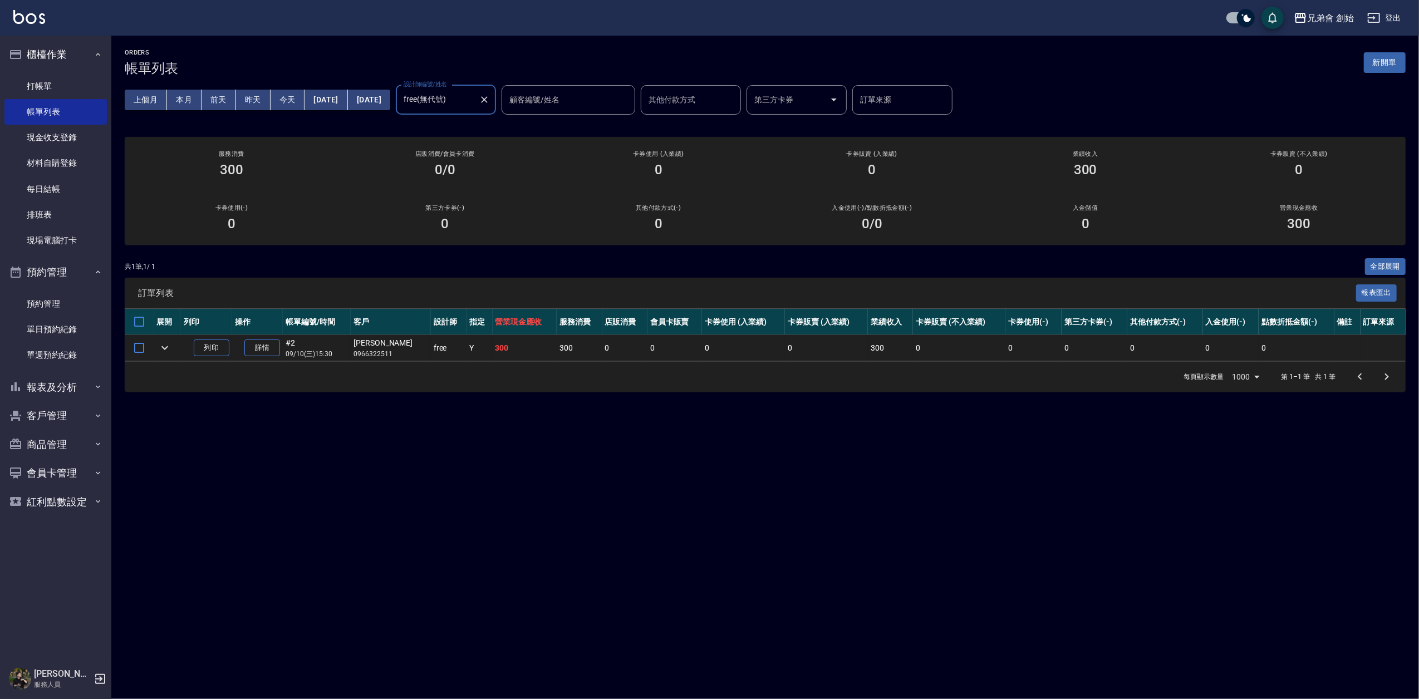
click at [474, 97] on input "free(無代號)" at bounding box center [437, 99] width 73 height 19
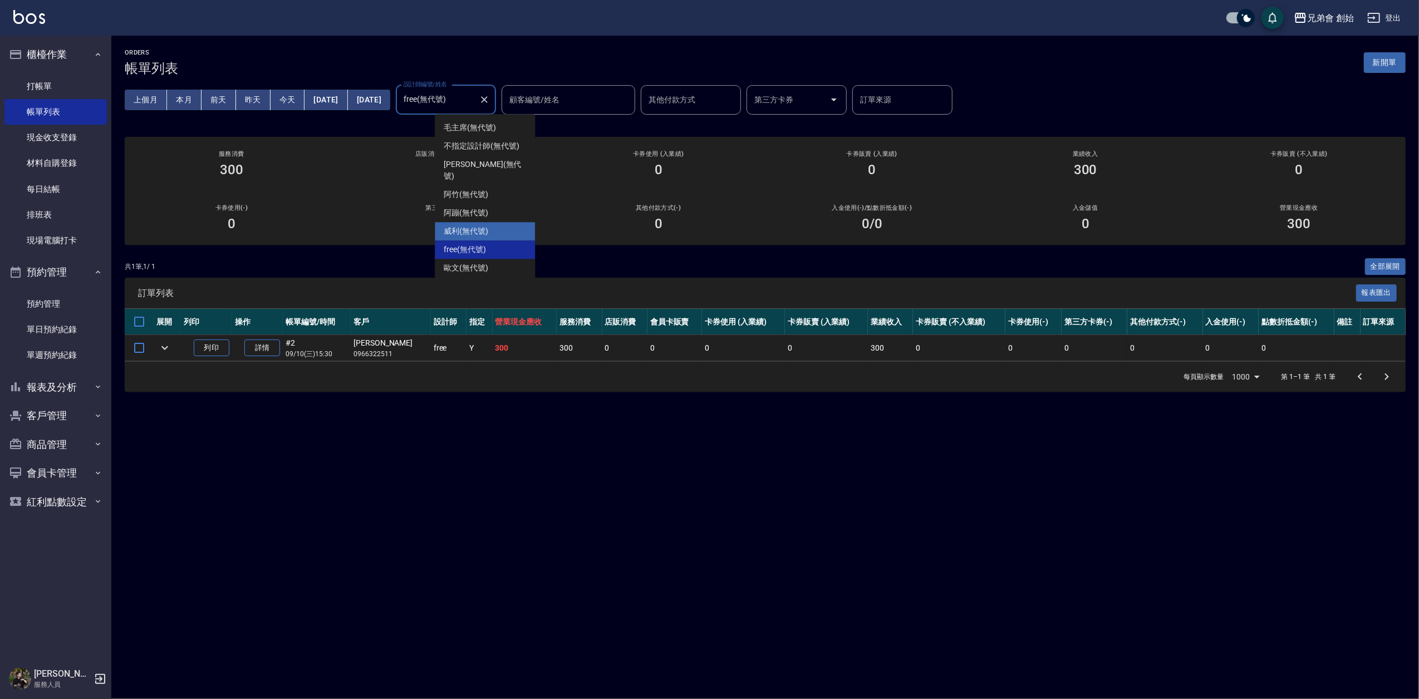
click at [489, 222] on div "[PERSON_NAME] (無代號)" at bounding box center [485, 231] width 100 height 18
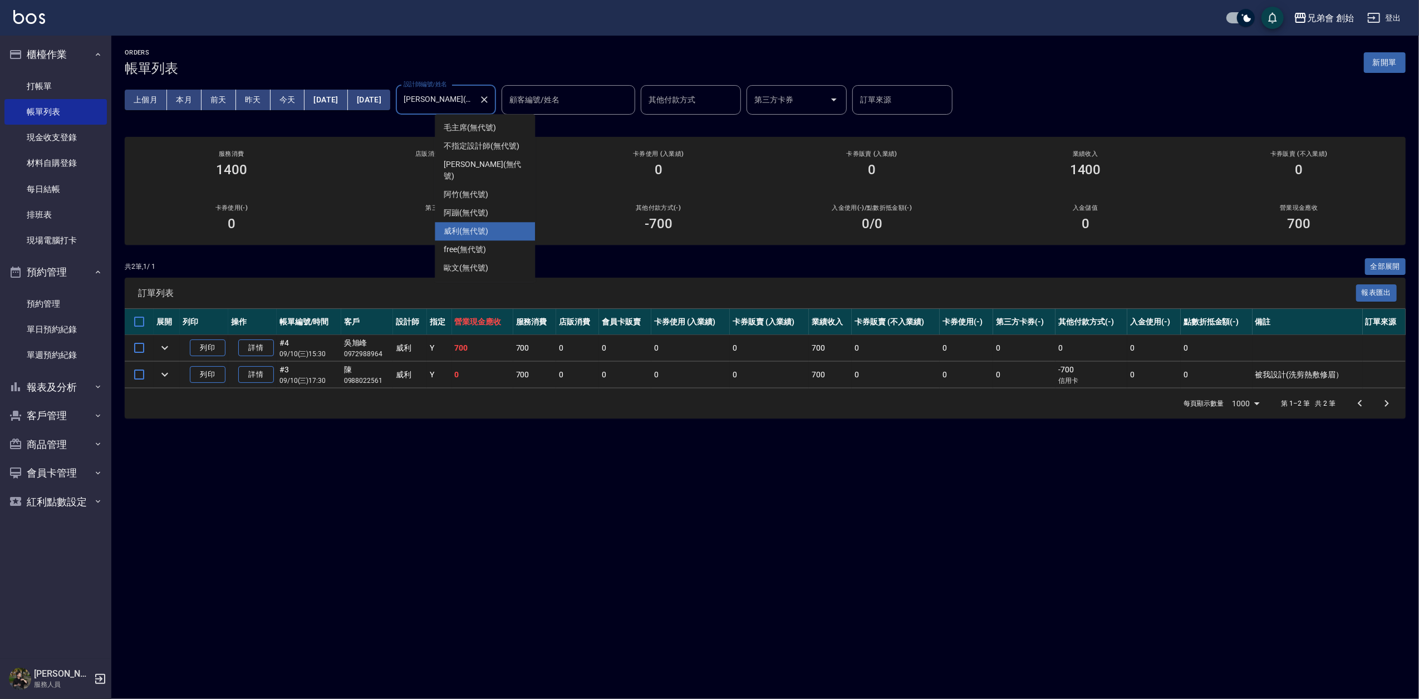
click at [474, 95] on input "[PERSON_NAME](無代號)" at bounding box center [437, 99] width 73 height 19
click at [474, 97] on input "[PERSON_NAME](無代號)" at bounding box center [437, 99] width 73 height 19
click at [496, 205] on div "阿蹦 (無代號)" at bounding box center [485, 213] width 100 height 18
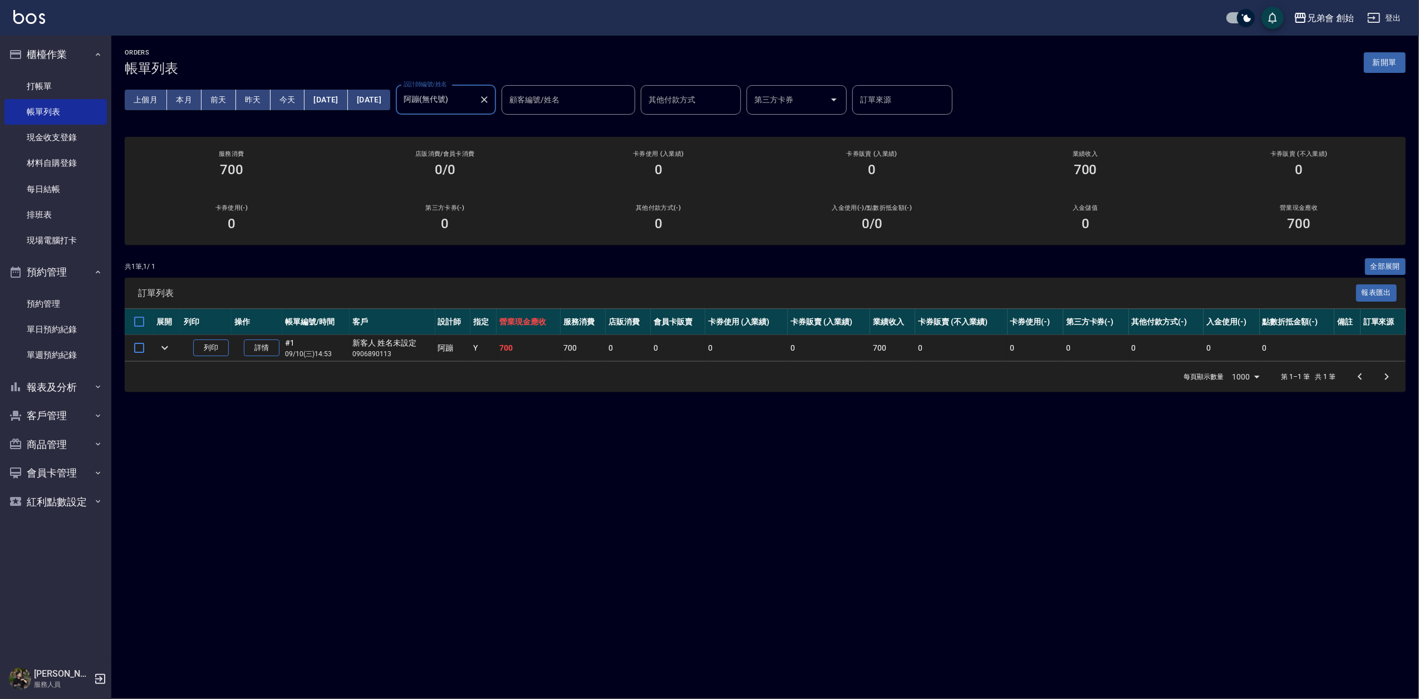
click at [474, 102] on input "阿蹦(無代號)" at bounding box center [437, 99] width 73 height 19
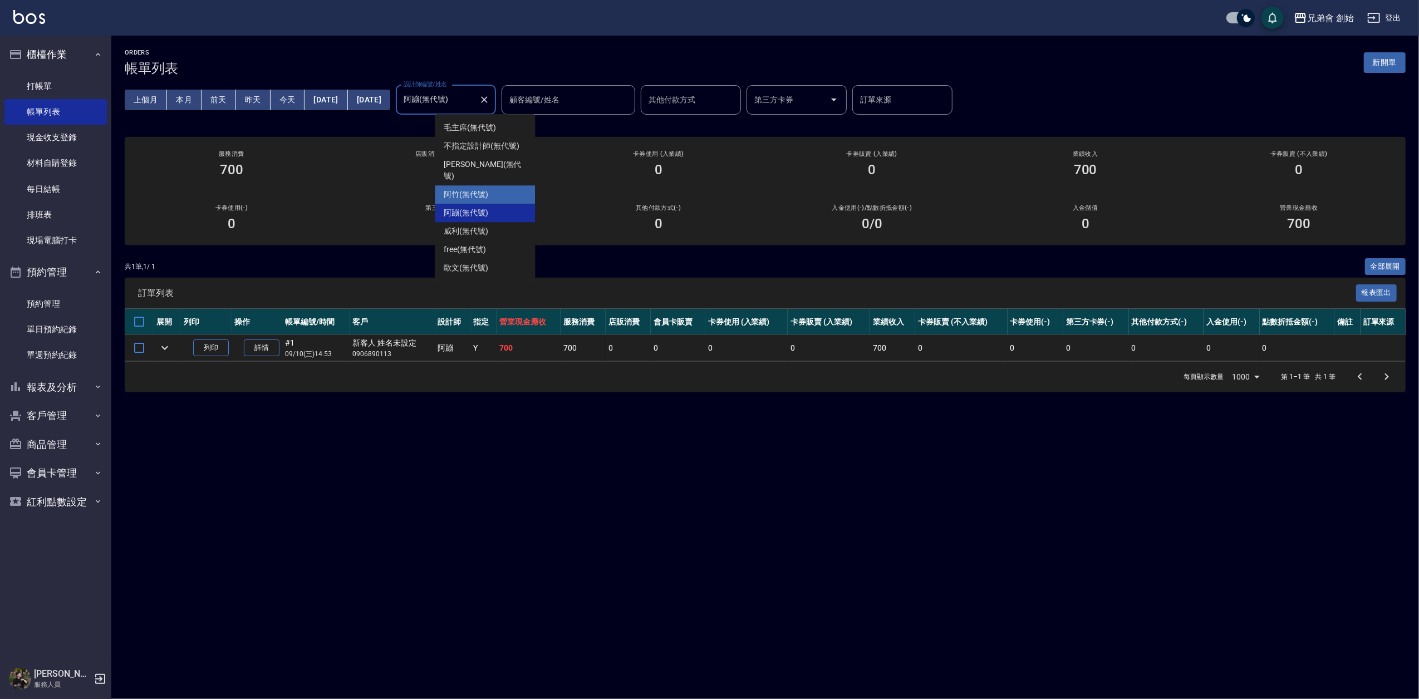
click at [486, 189] on span "阿竹 (無代號)" at bounding box center [466, 195] width 45 height 12
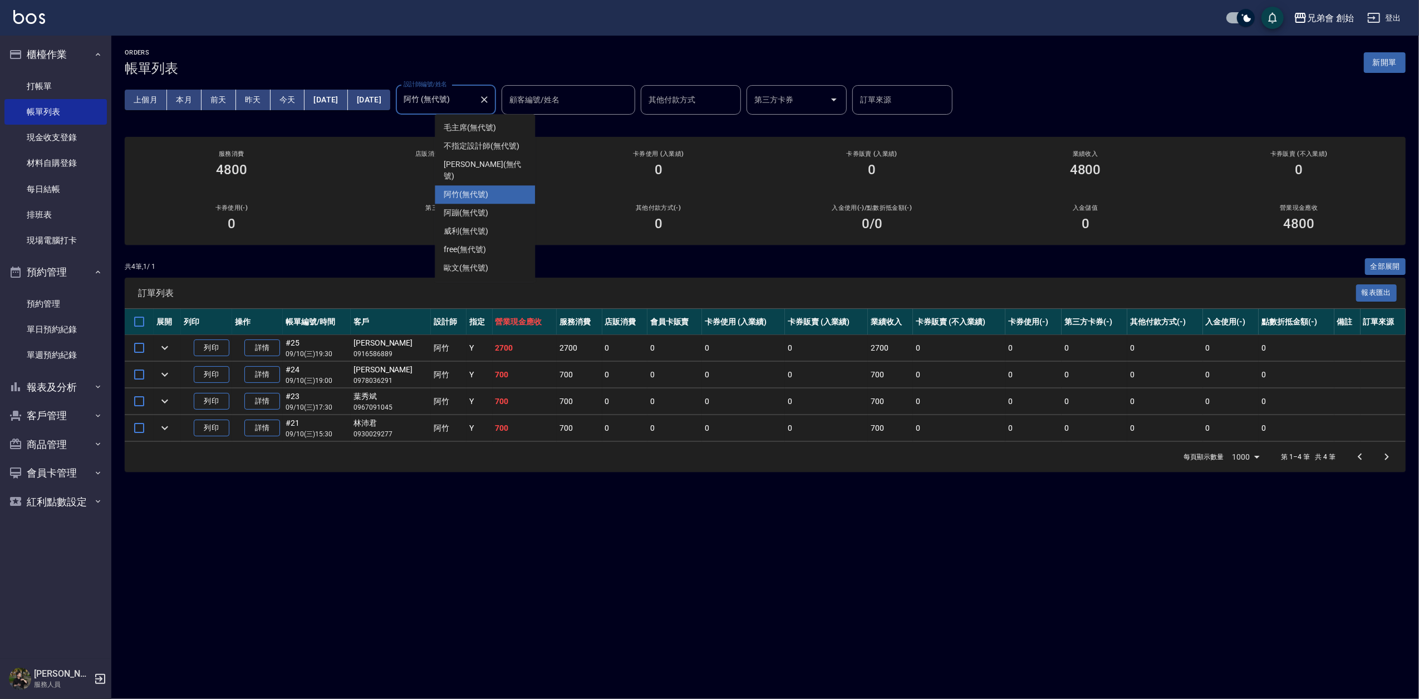
click at [474, 105] on input "阿竹 (無代號)" at bounding box center [437, 99] width 73 height 19
click at [508, 163] on div "[PERSON_NAME] (無代號)" at bounding box center [485, 170] width 100 height 30
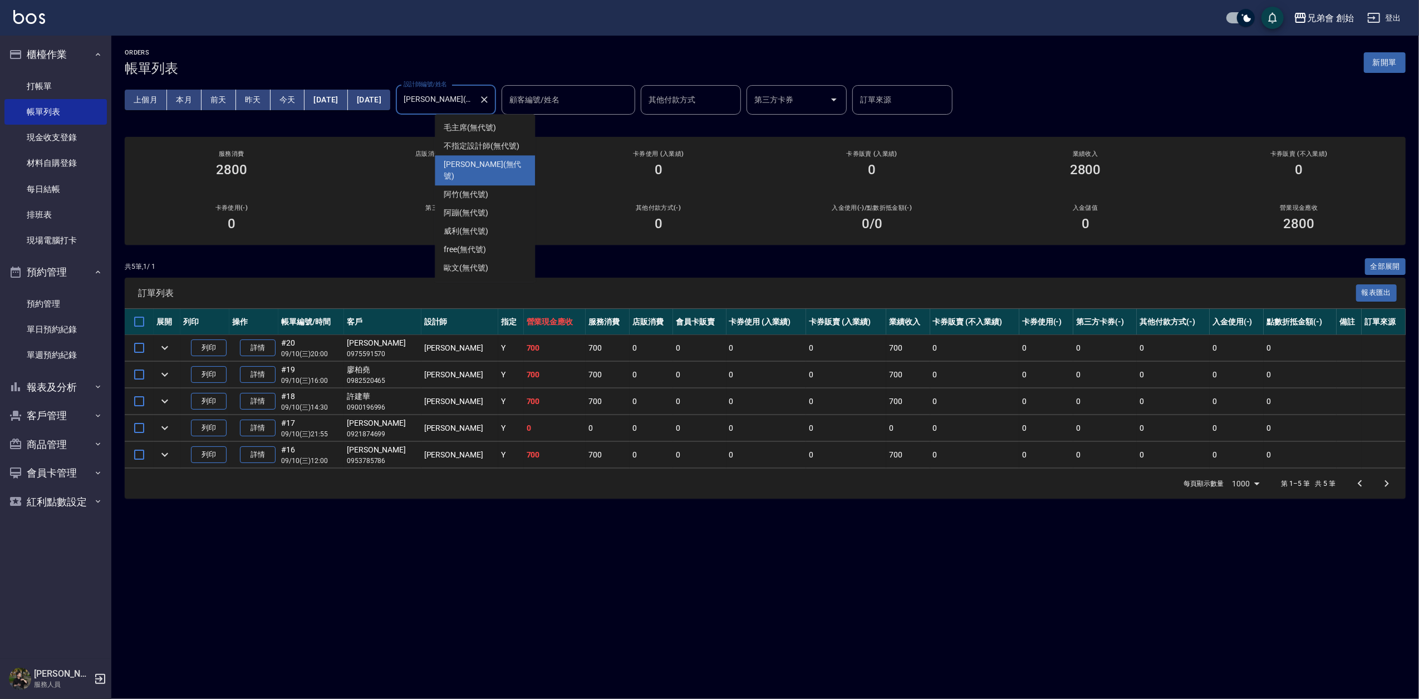
click at [468, 99] on input "[PERSON_NAME](無代號)" at bounding box center [437, 99] width 73 height 19
click at [490, 128] on span "毛主席 (無代號)" at bounding box center [470, 128] width 52 height 12
type input "毛主席(無代號)"
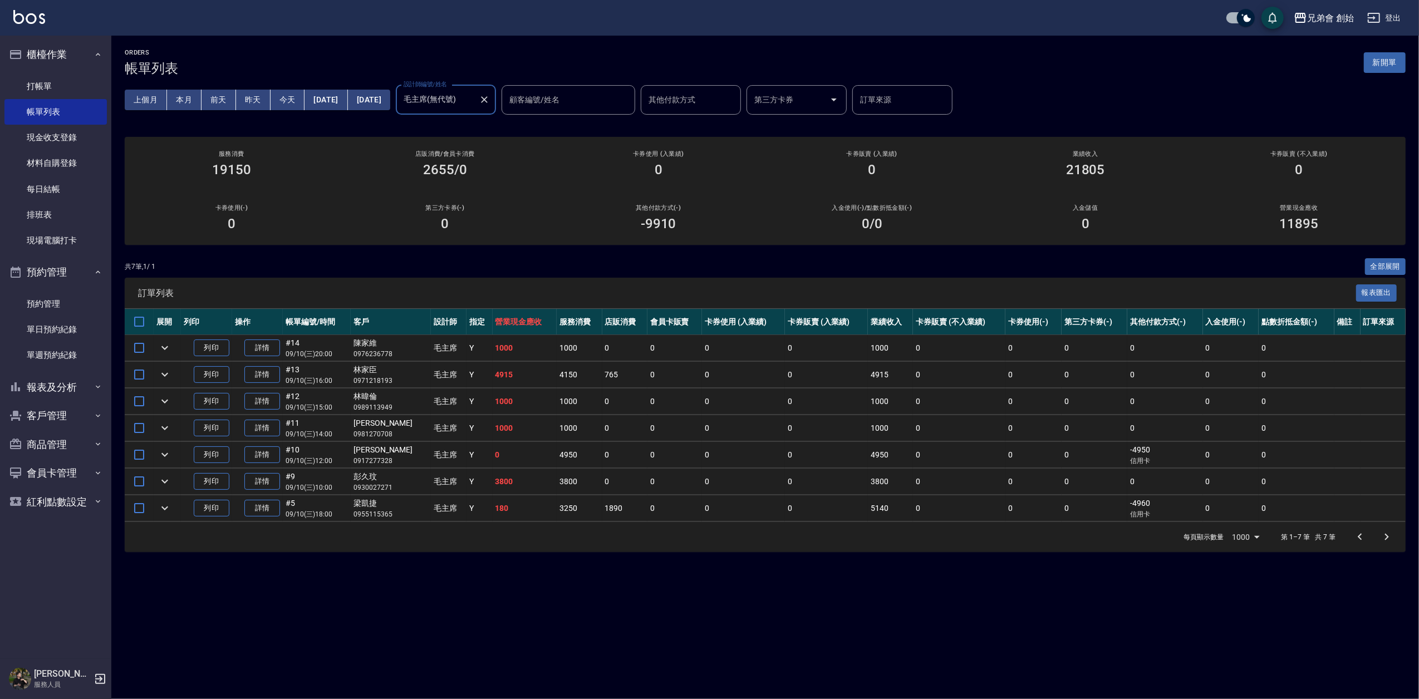
click at [490, 51] on div "ORDERS 帳單列表 新開單" at bounding box center [765, 62] width 1281 height 27
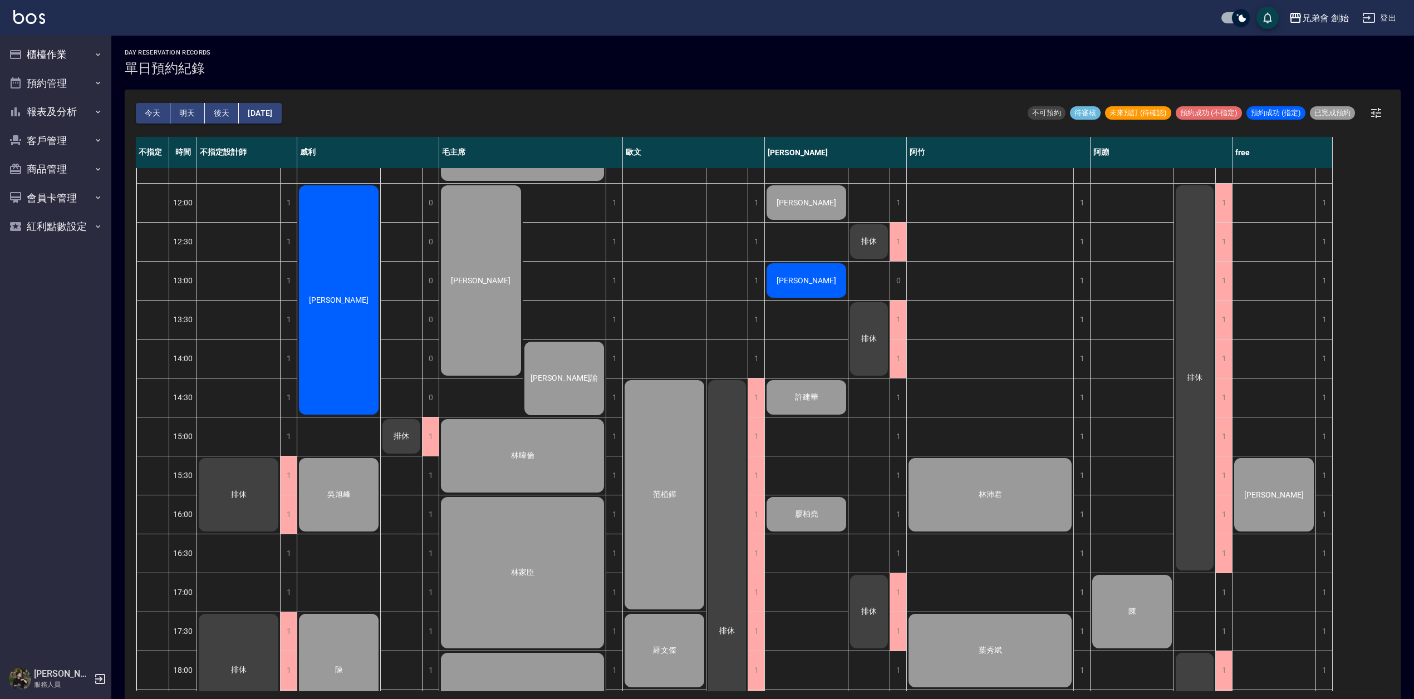
scroll to position [174, 0]
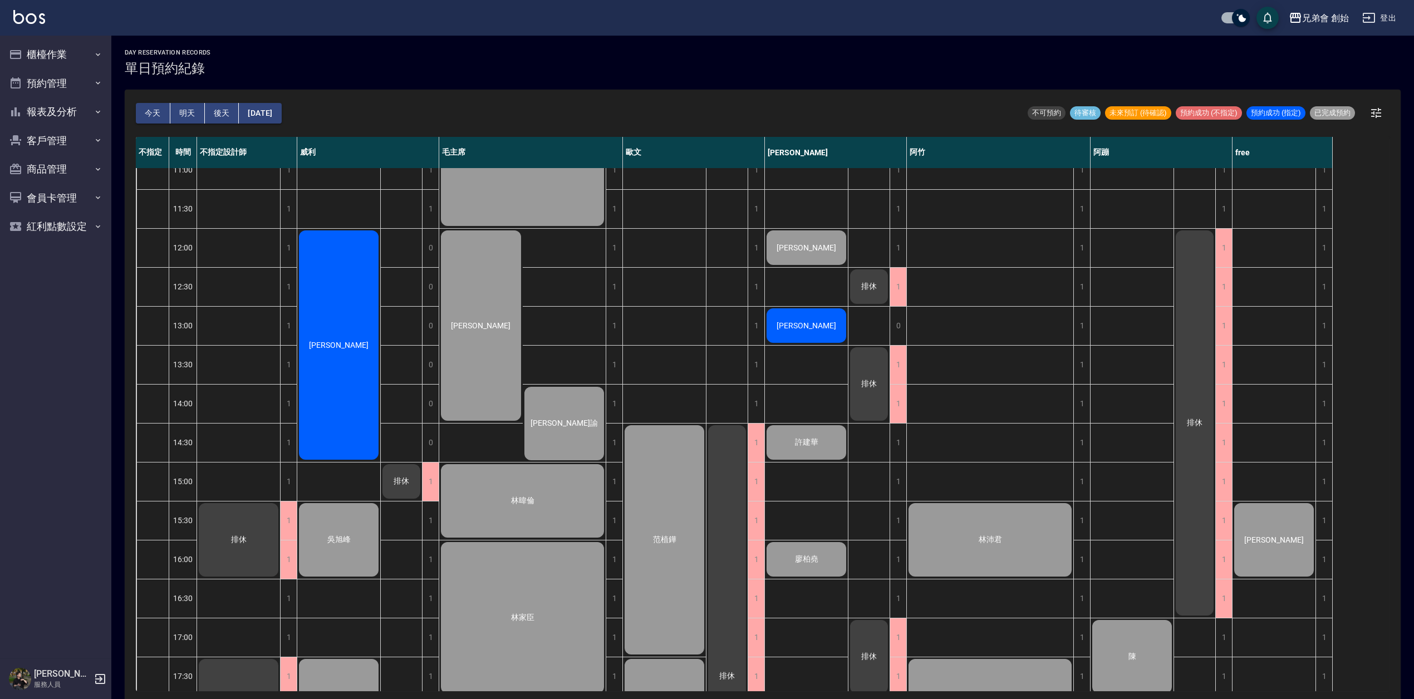
click at [355, 335] on div "[PERSON_NAME]" at bounding box center [338, 345] width 83 height 233
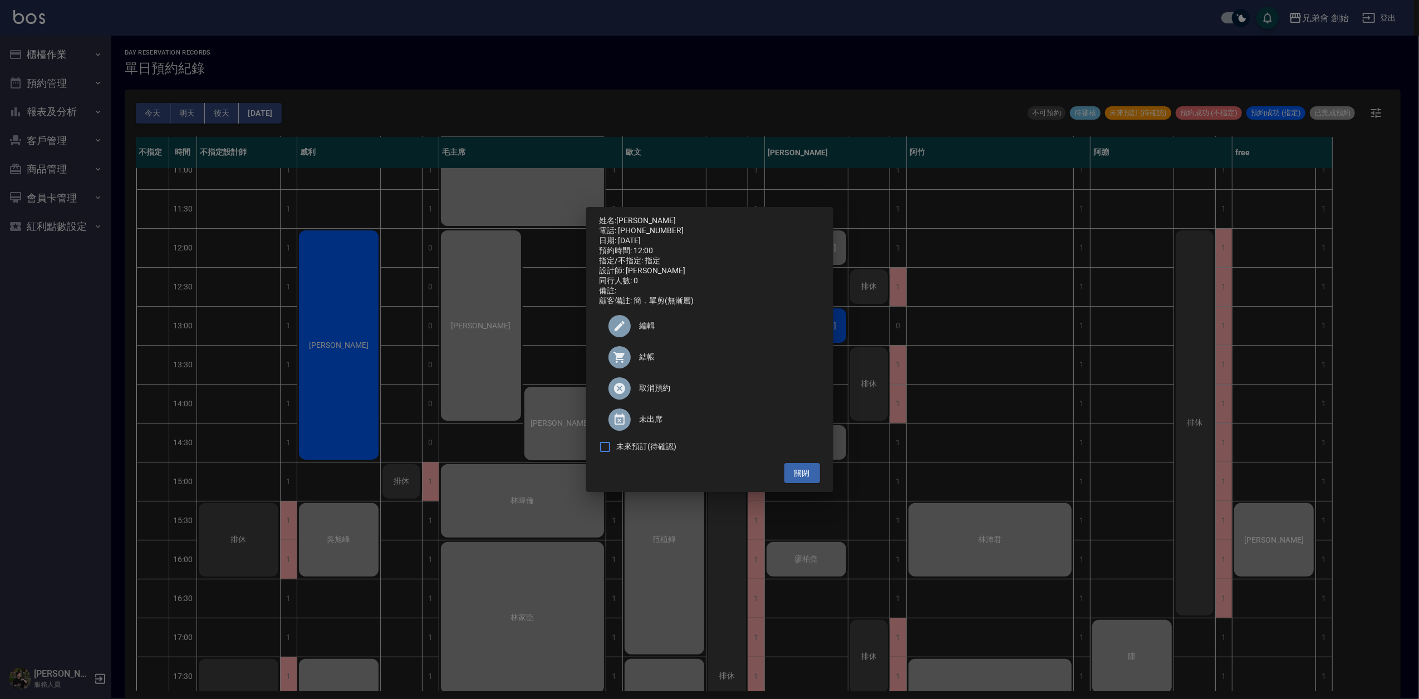
click at [370, 199] on div "姓名: 楊庭碩 電話: 0917881975 日期: 2025/09/10 預約時間: 12:00 指定/不指定: 指定 設計師: 威利 同行人數: 0 備註…" at bounding box center [709, 349] width 1419 height 699
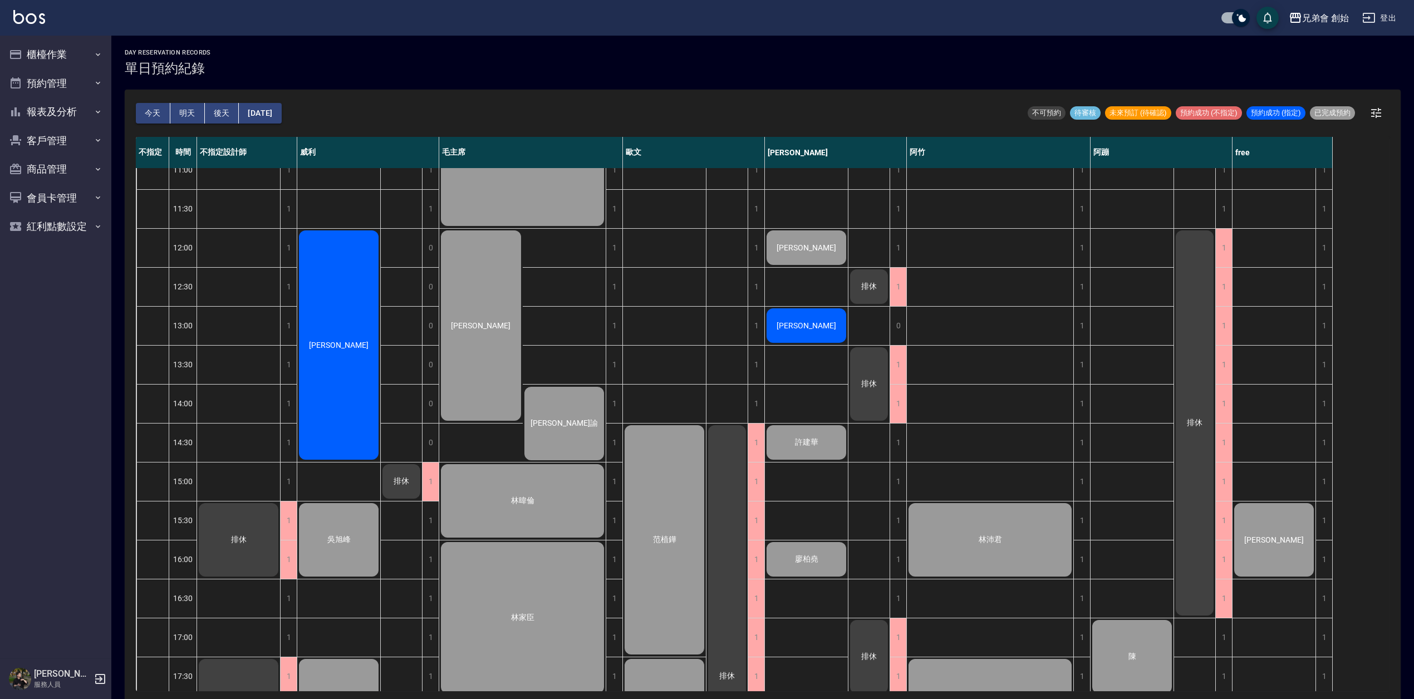
click at [656, 303] on div "范植鏵 羅文傑 吳沛恩 溫" at bounding box center [664, 559] width 83 height 1130
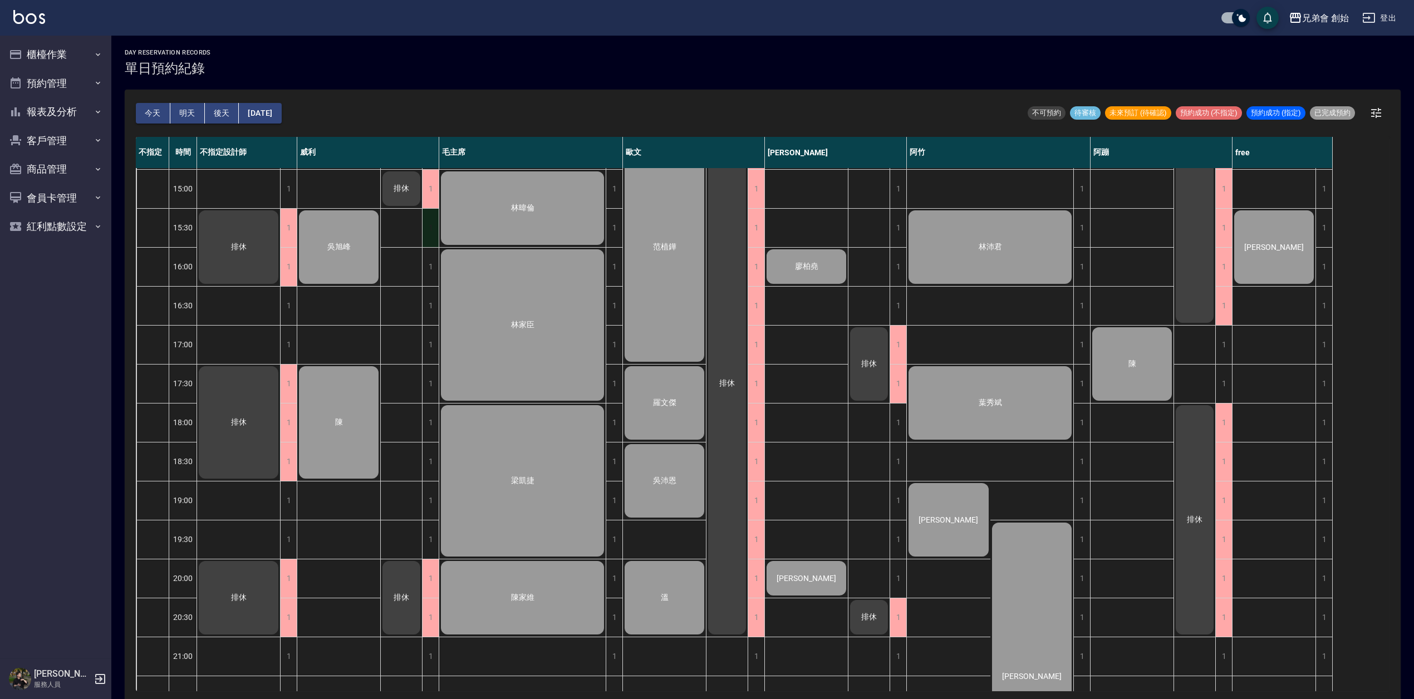
scroll to position [470, 0]
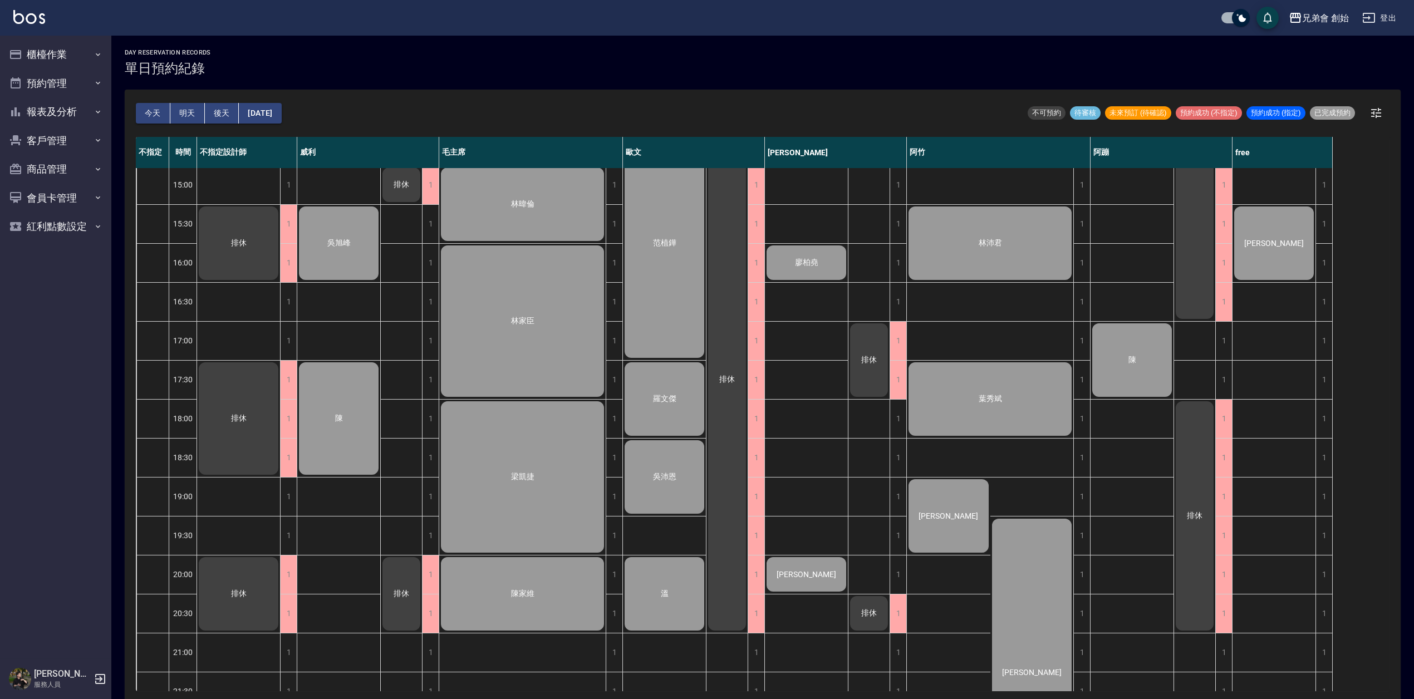
click at [397, 338] on div "排休 排休" at bounding box center [402, 263] width 42 height 1130
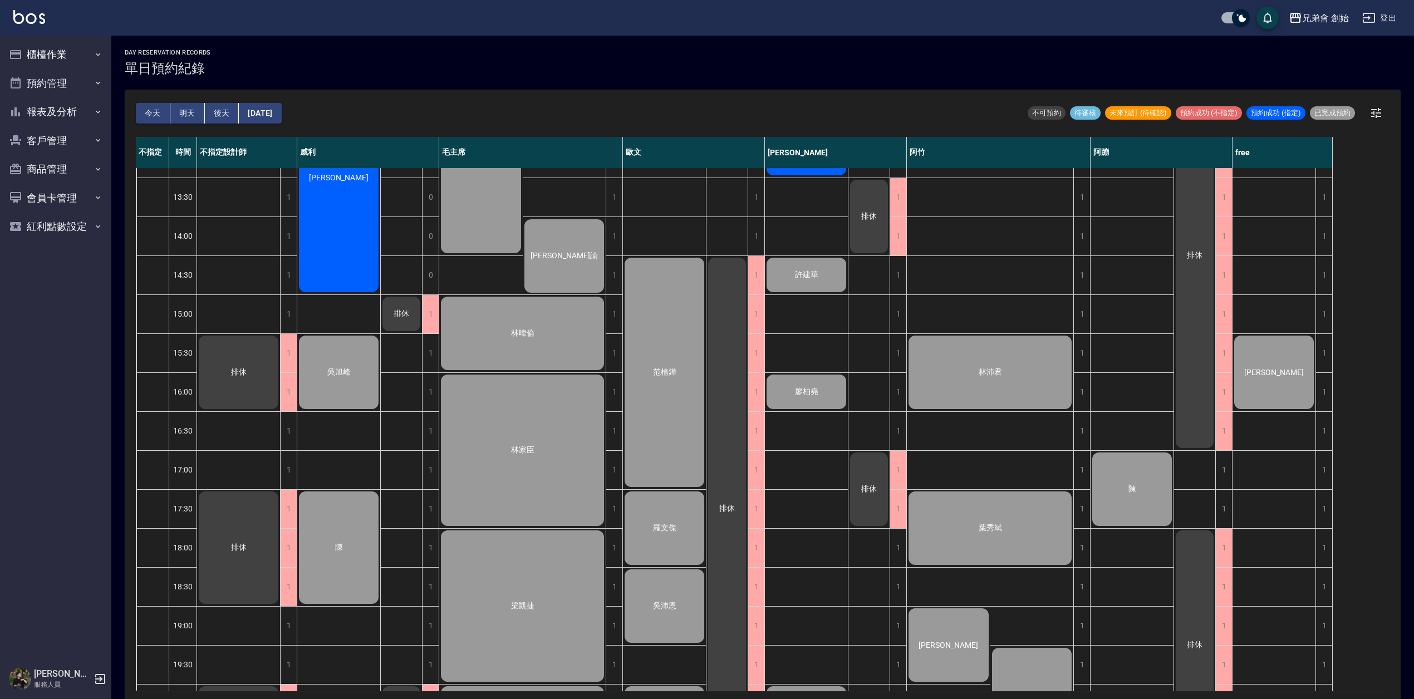
scroll to position [322, 0]
